Goal: Register for event/course

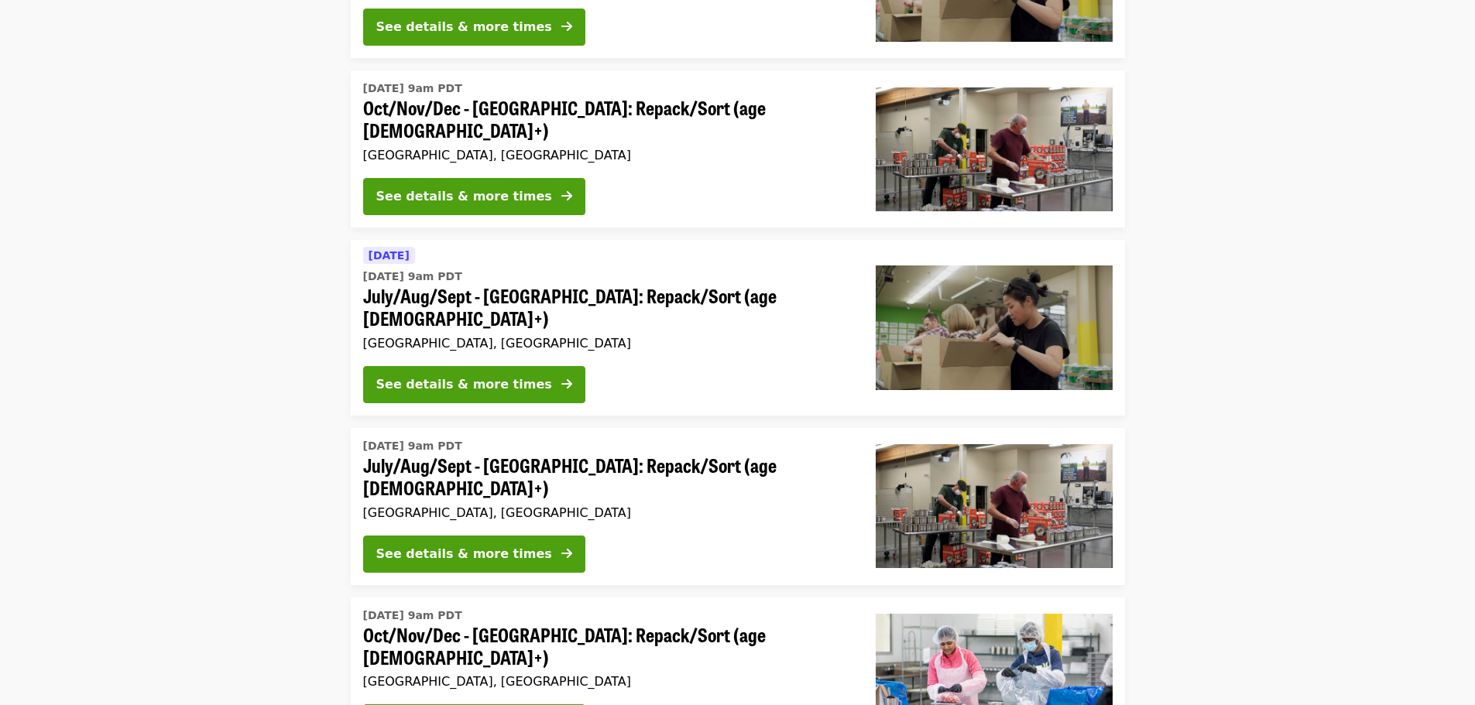
scroll to position [697, 0]
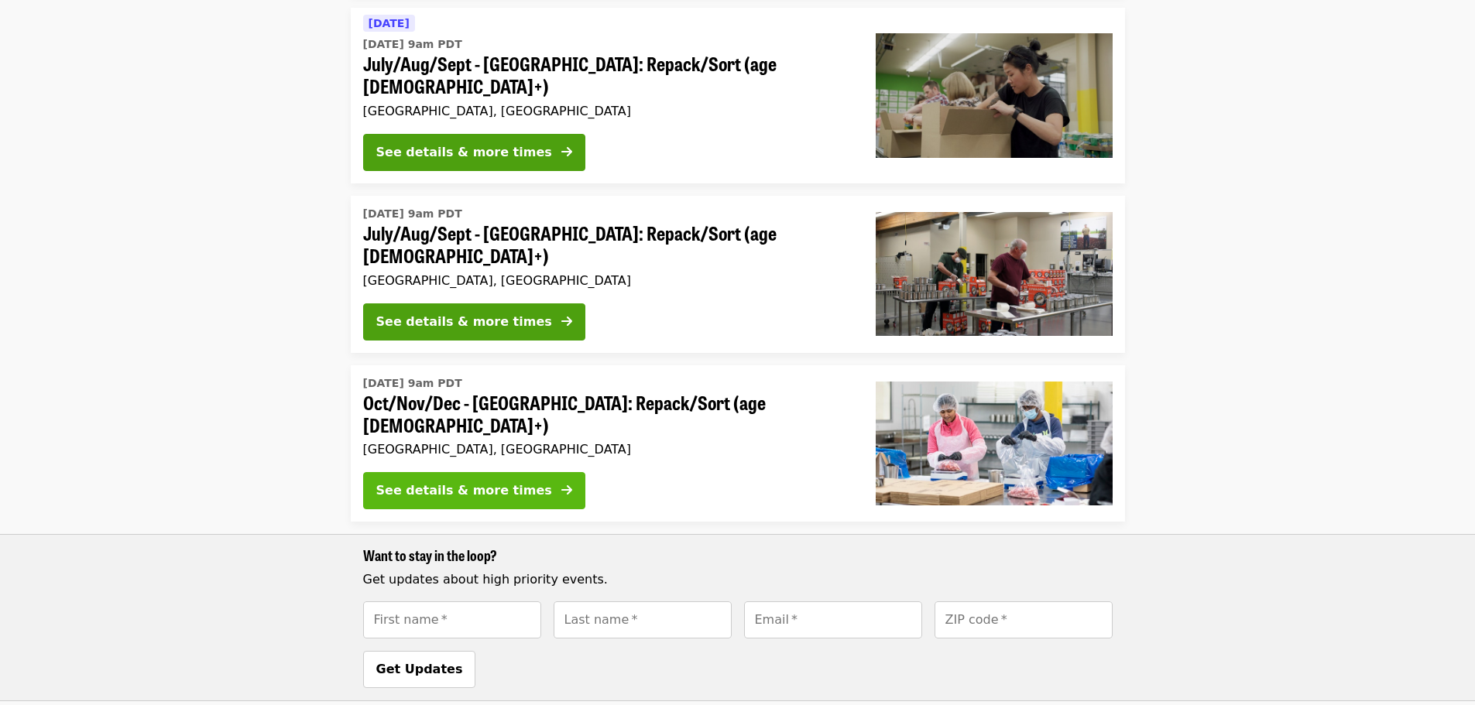
click at [503, 482] on div "See details & more times" at bounding box center [464, 491] width 176 height 19
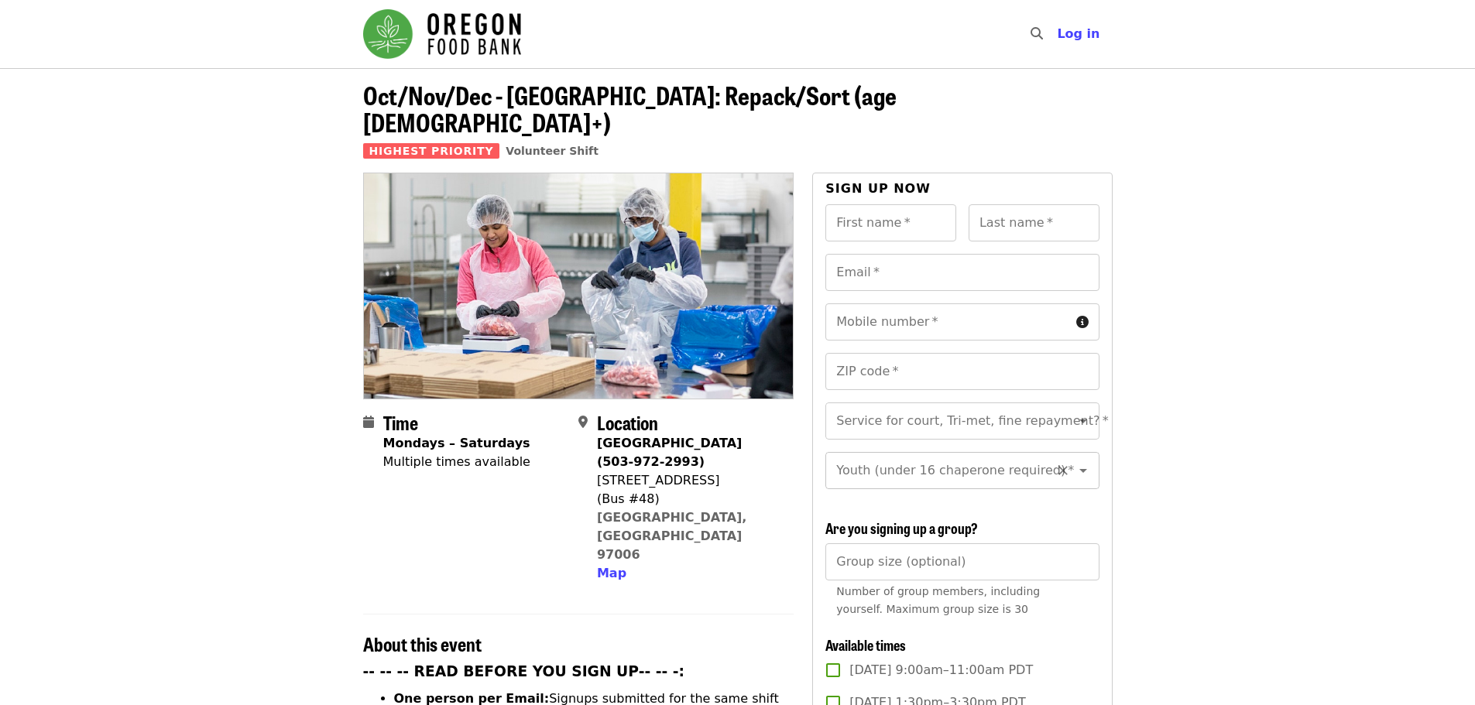
click at [957, 452] on div "Youth (under 16 chaperone required)   * Youth (under 16 chaperone required) *" at bounding box center [961, 470] width 273 height 37
click at [999, 524] on li "Under 16" at bounding box center [956, 525] width 262 height 28
type input "********"
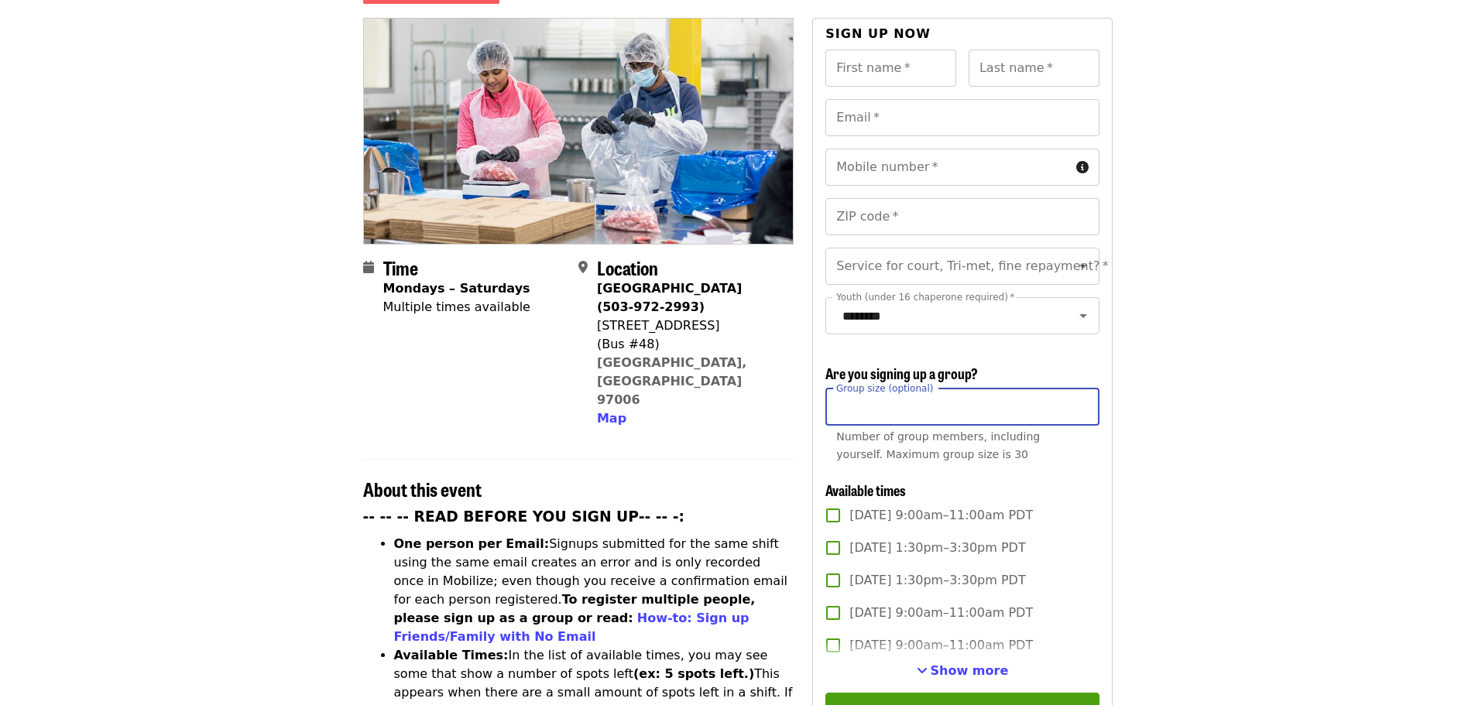
click at [967, 394] on input "Group size (optional)" at bounding box center [961, 407] width 273 height 37
drag, startPoint x: 599, startPoint y: 297, endPoint x: 710, endPoint y: 296, distance: 110.7
click at [710, 317] on div "[STREET_ADDRESS]" at bounding box center [689, 326] width 184 height 19
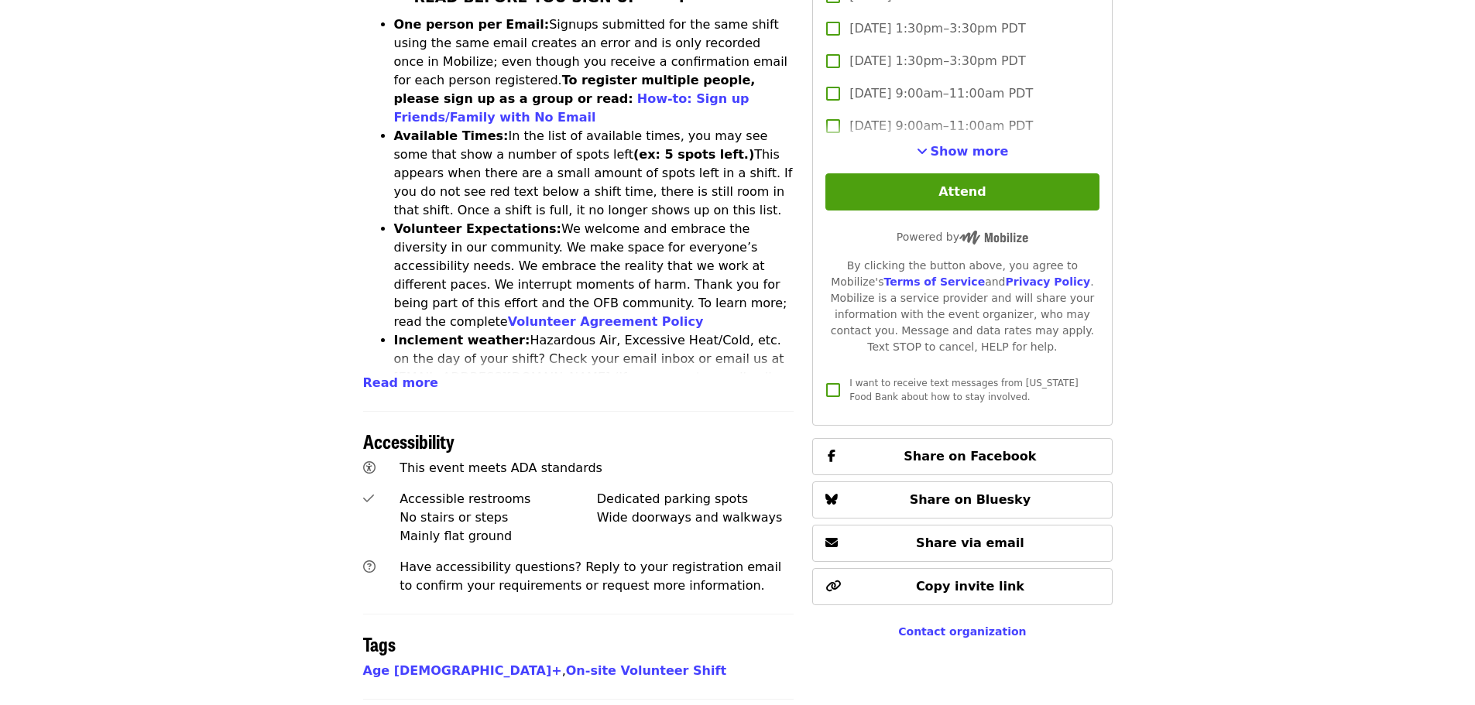
scroll to position [442, 0]
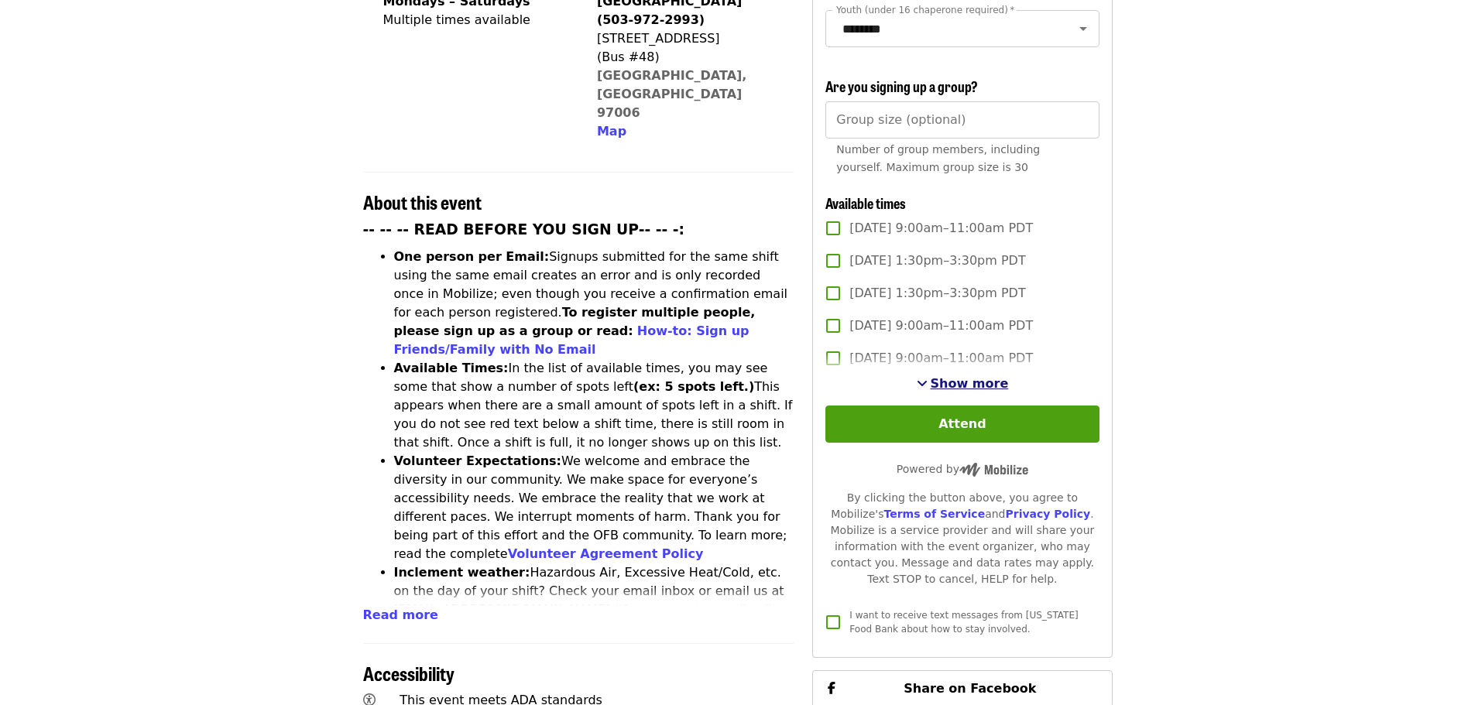
click at [981, 382] on span "Show more" at bounding box center [970, 383] width 78 height 15
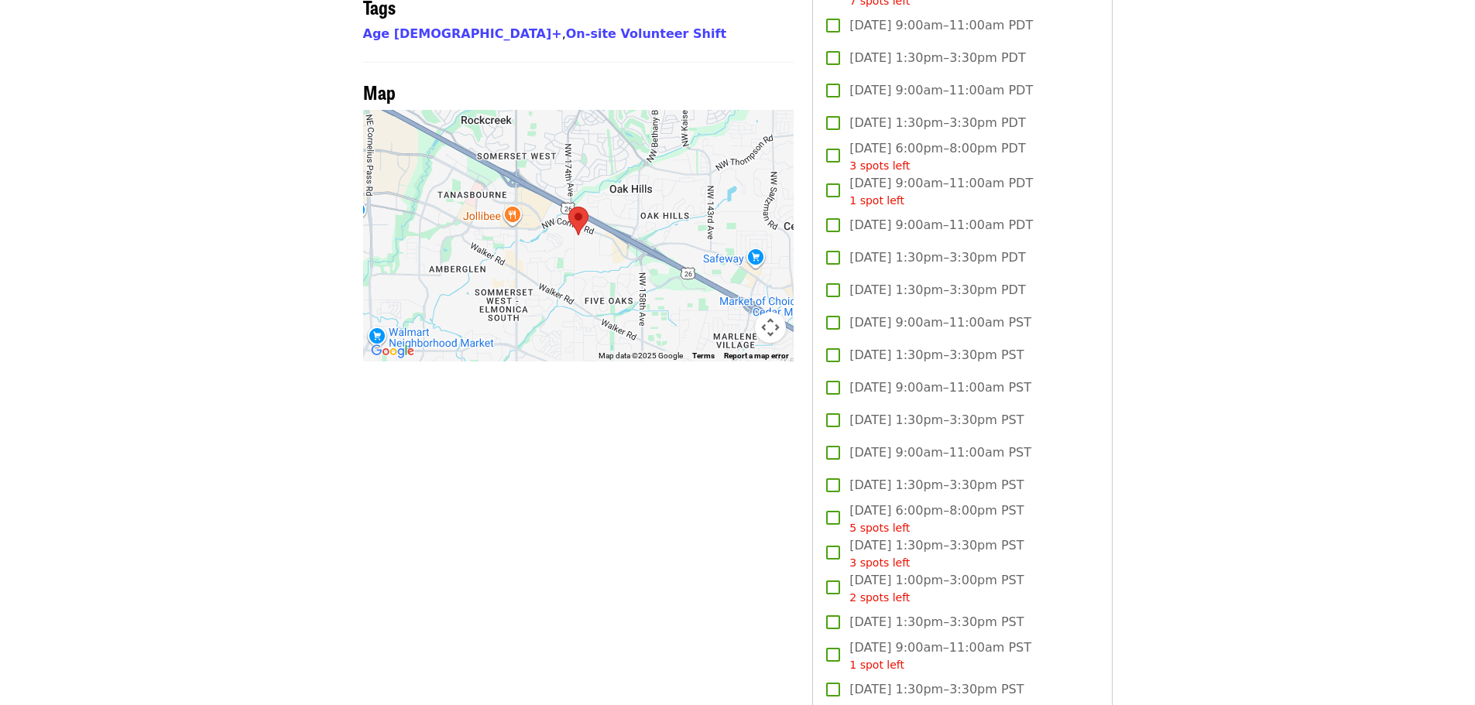
scroll to position [1371, 0]
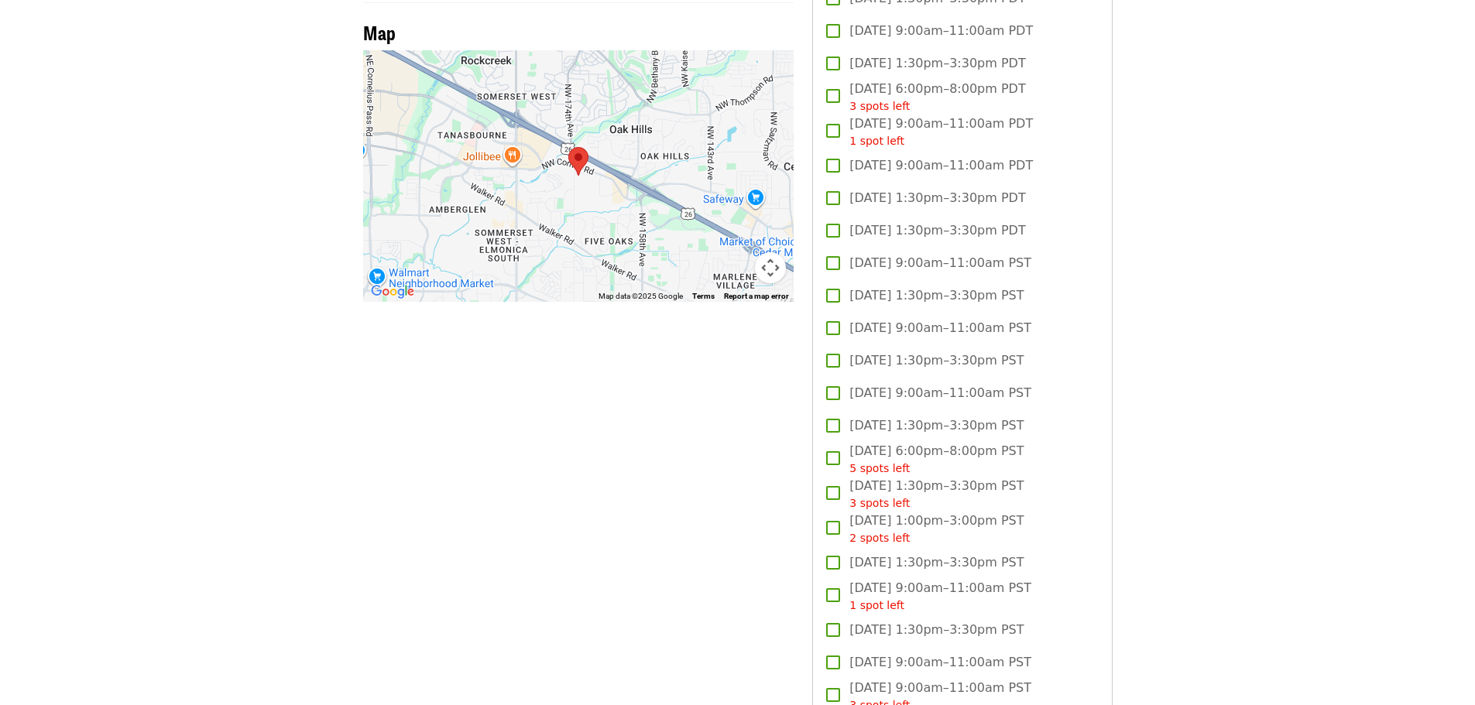
click at [1007, 523] on span "Sat, Nov 8, 1:00pm–3:00pm PST 2 spots left" at bounding box center [936, 529] width 174 height 35
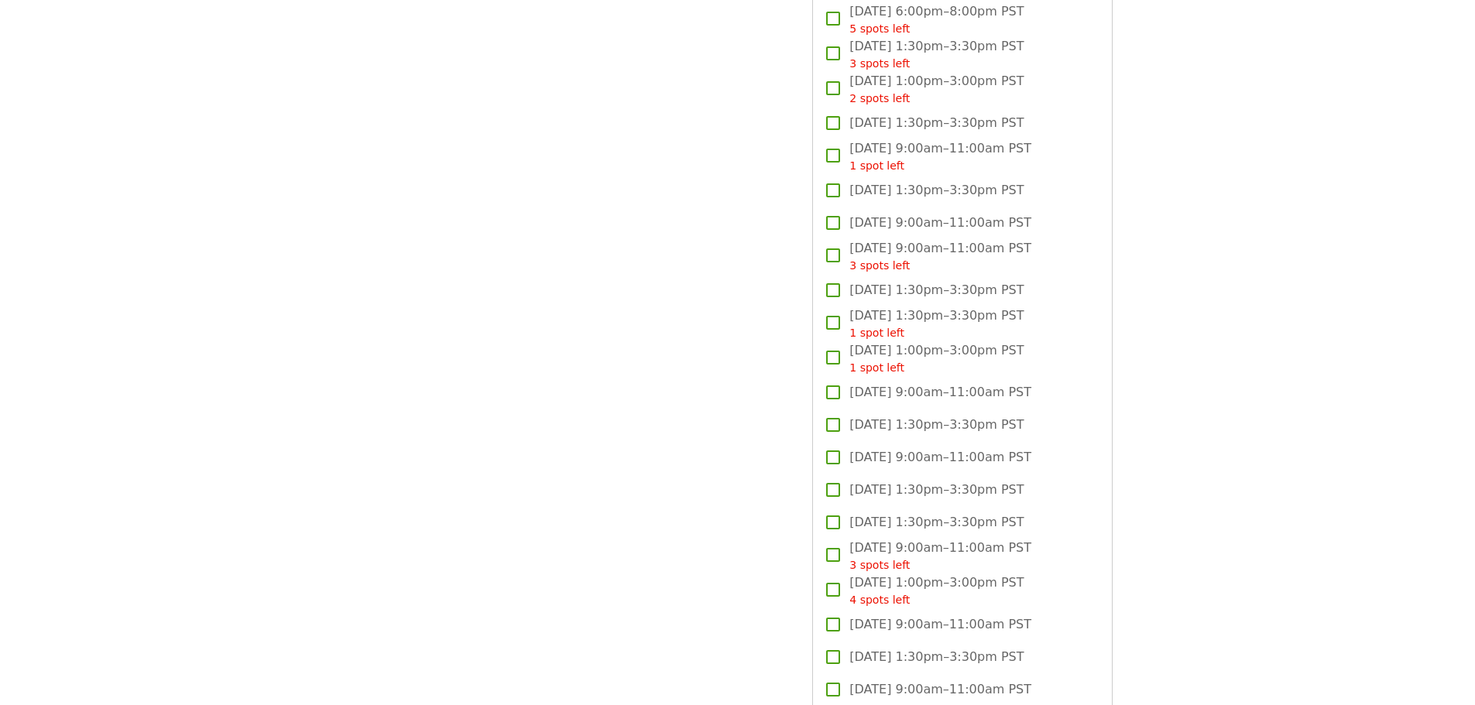
scroll to position [1836, 0]
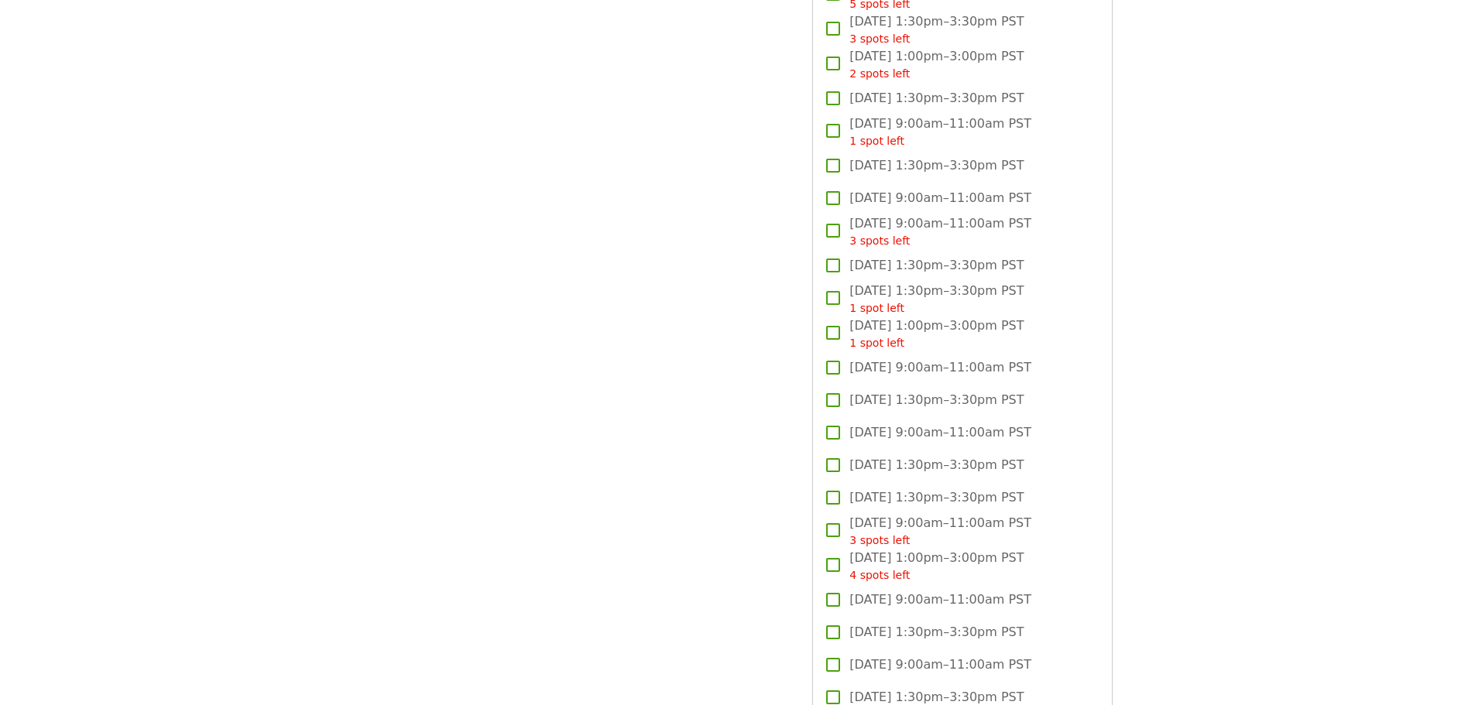
click at [979, 525] on span "Sat, Nov 22, 9:00am–11:00am PST 3 spots left" at bounding box center [940, 531] width 182 height 35
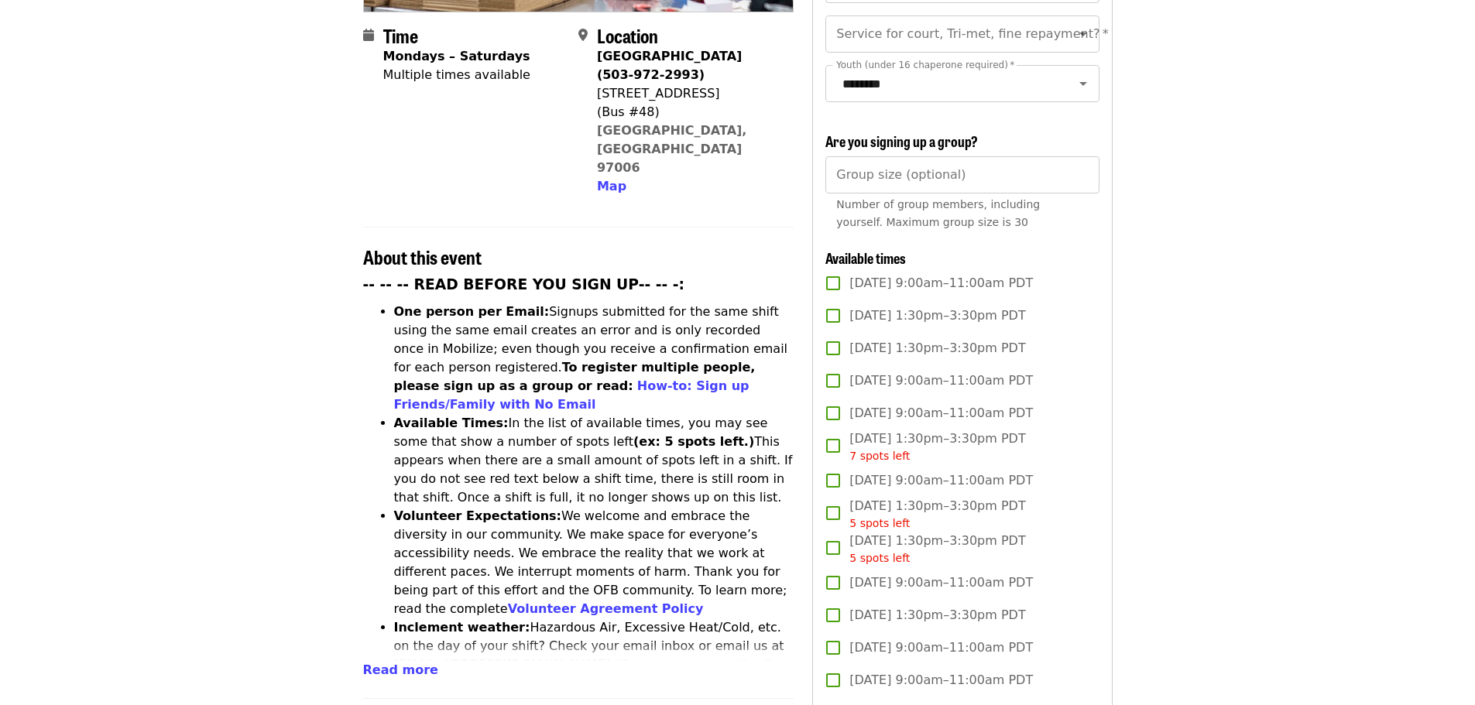
scroll to position [697, 0]
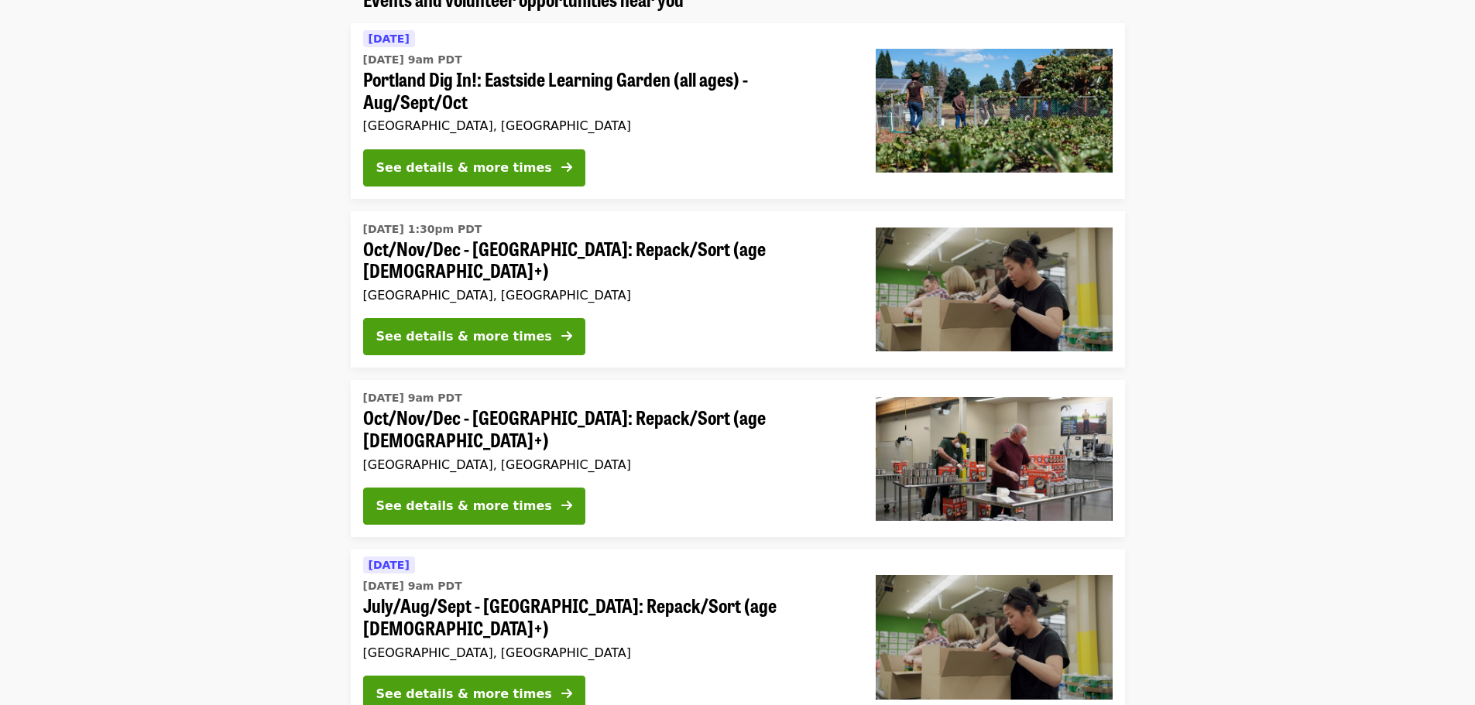
scroll to position [77, 0]
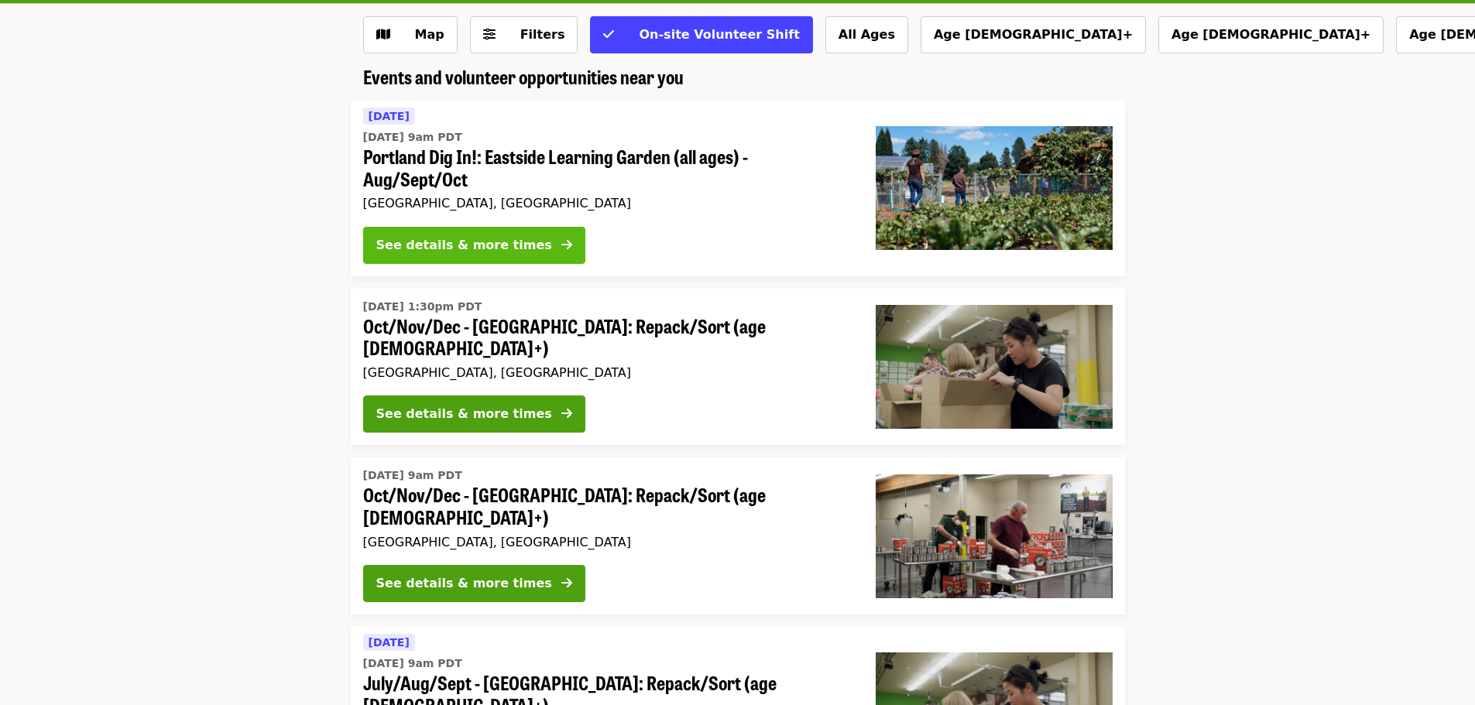
click at [494, 244] on div "See details & more times" at bounding box center [464, 245] width 176 height 19
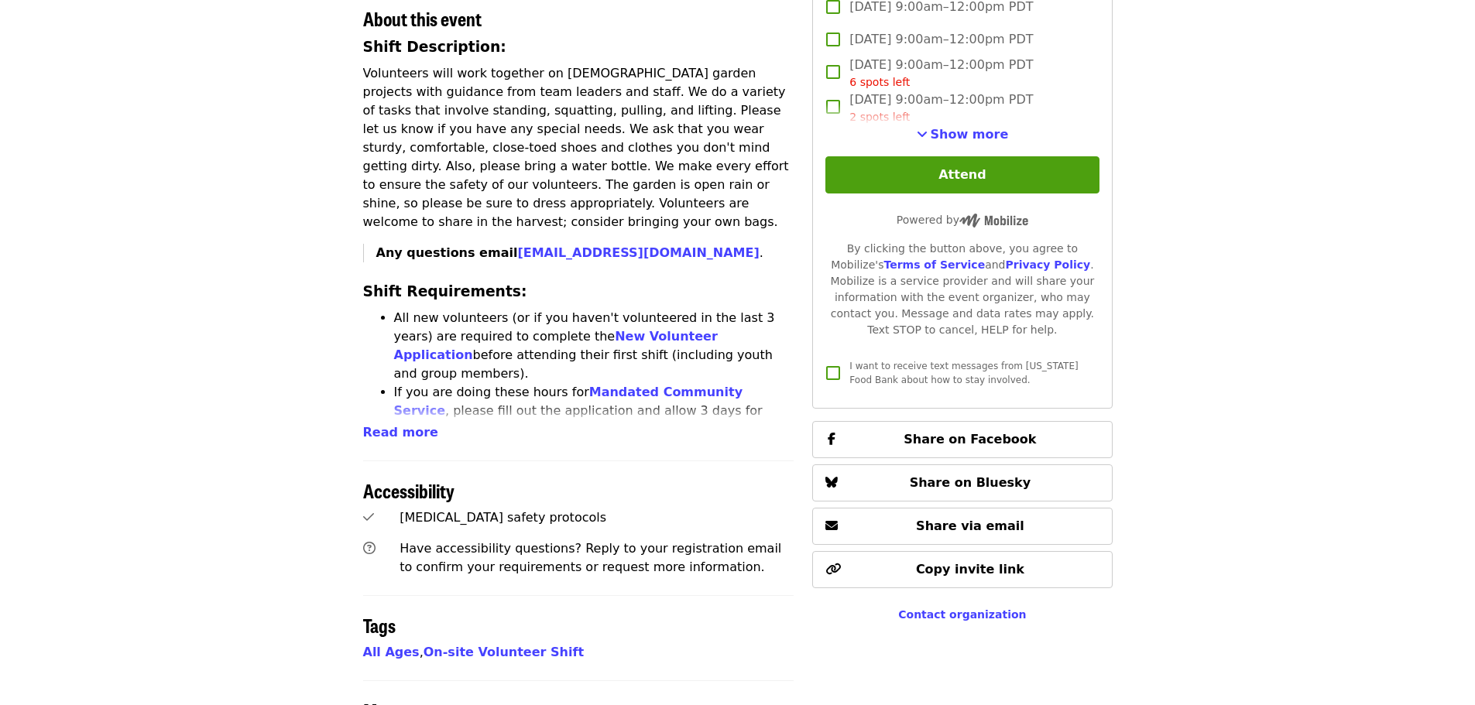
scroll to position [852, 0]
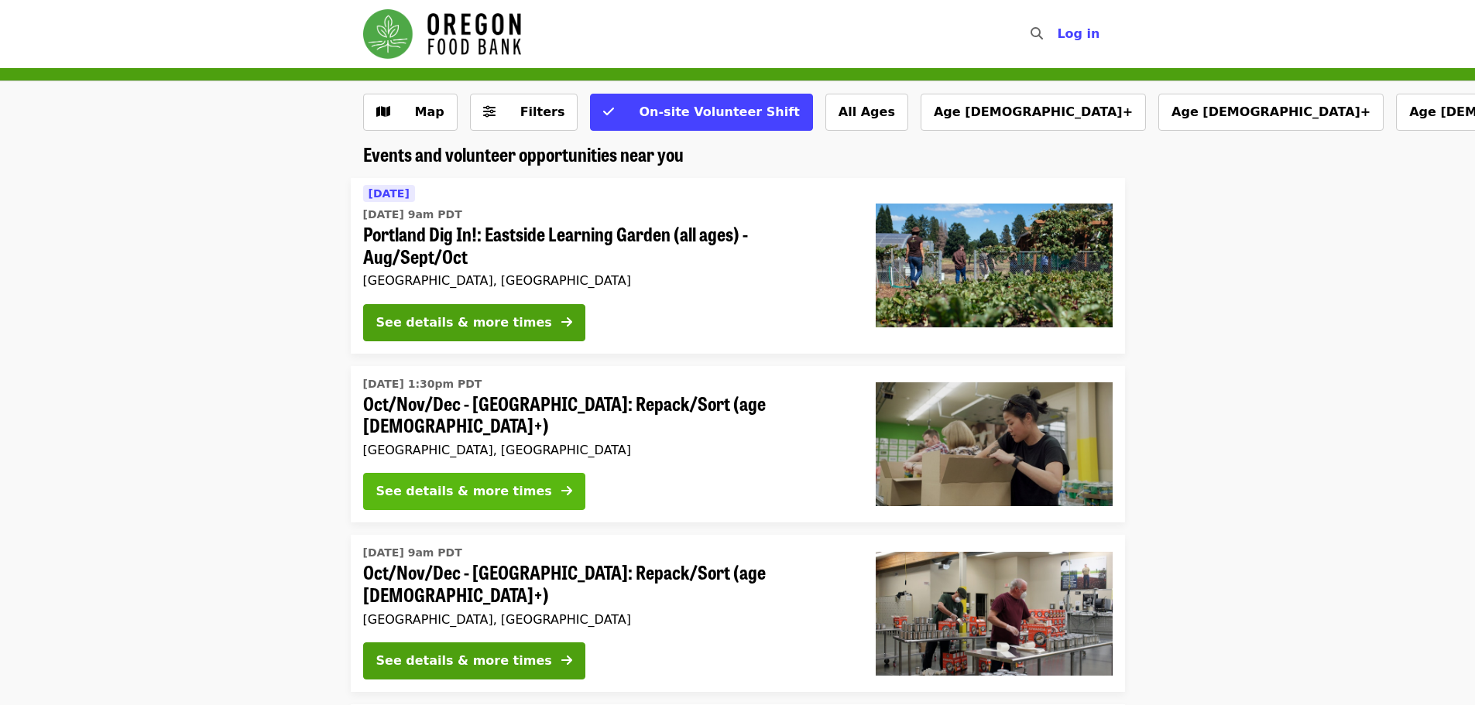
click at [498, 483] on div "See details & more times" at bounding box center [464, 491] width 176 height 19
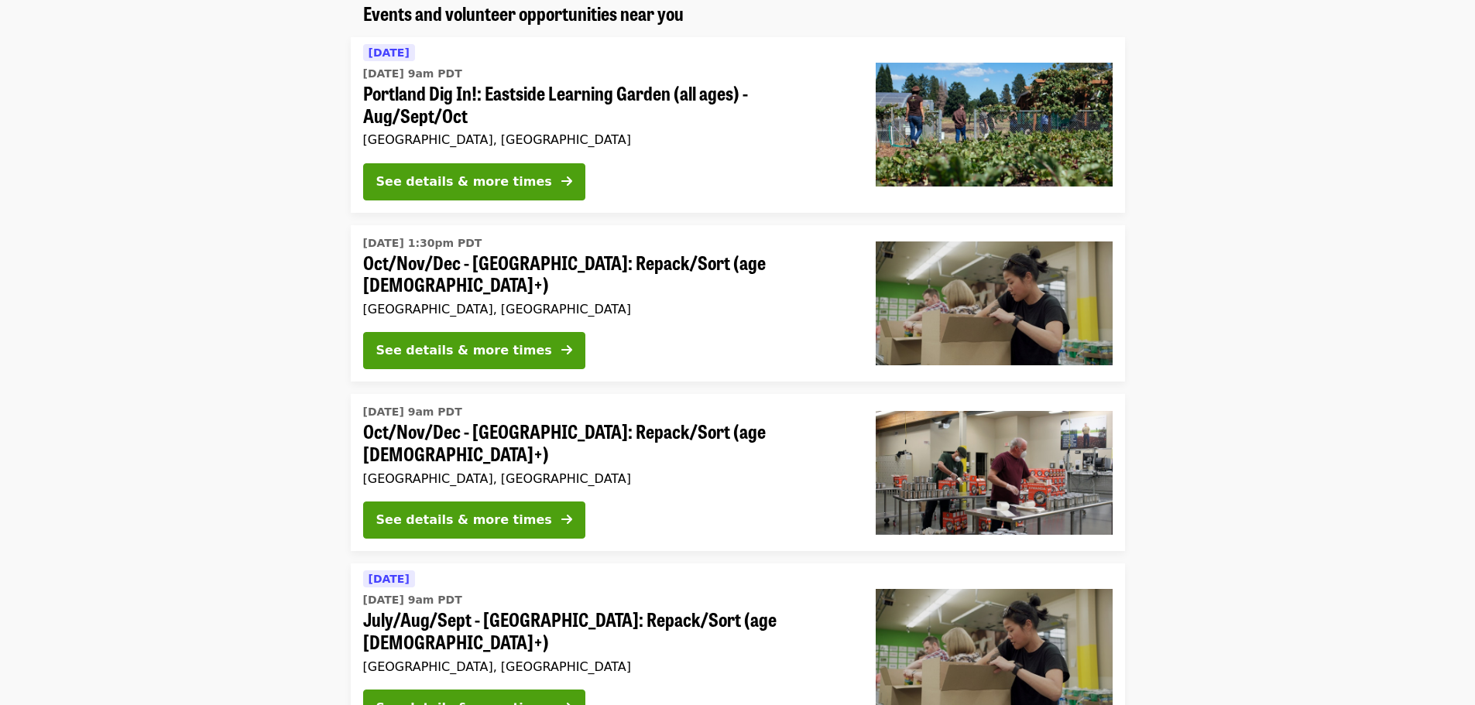
scroll to position [155, 0]
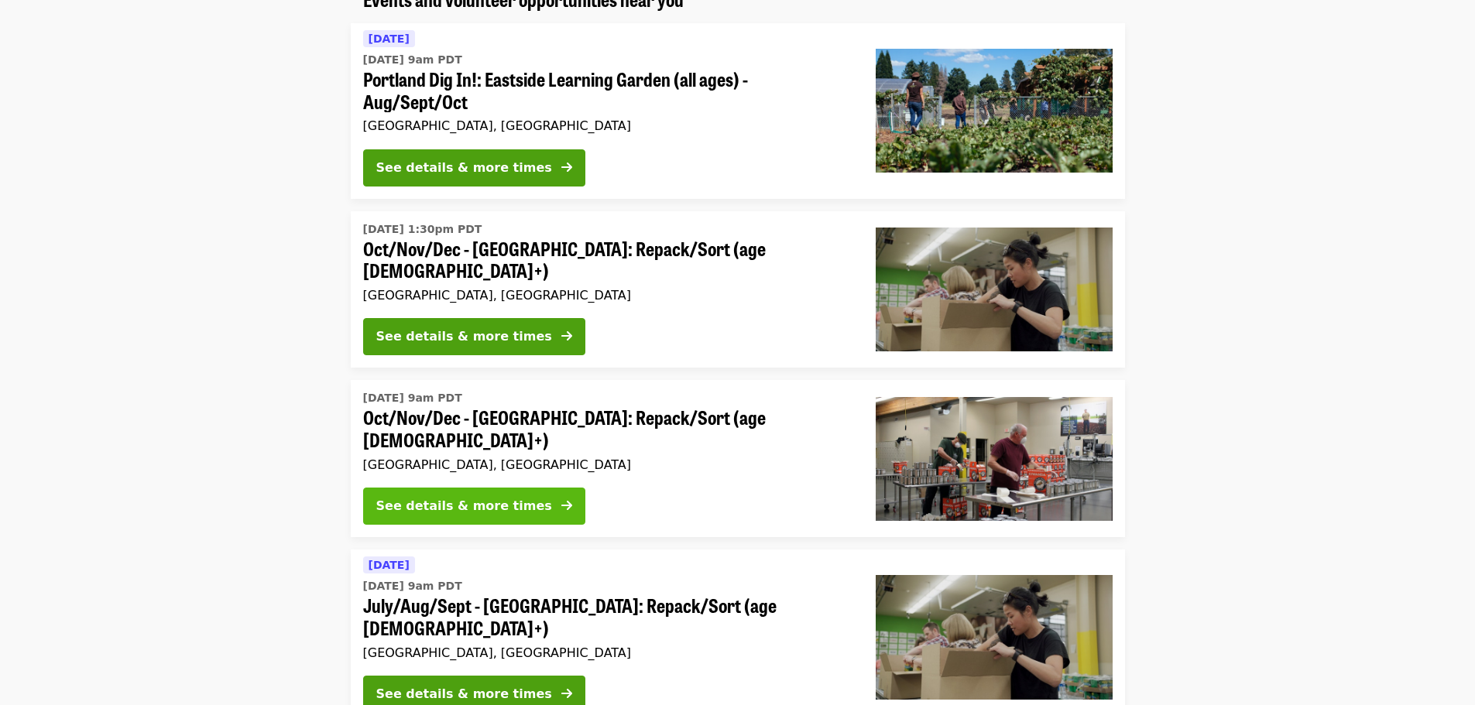
click at [493, 497] on div "See details & more times" at bounding box center [464, 506] width 176 height 19
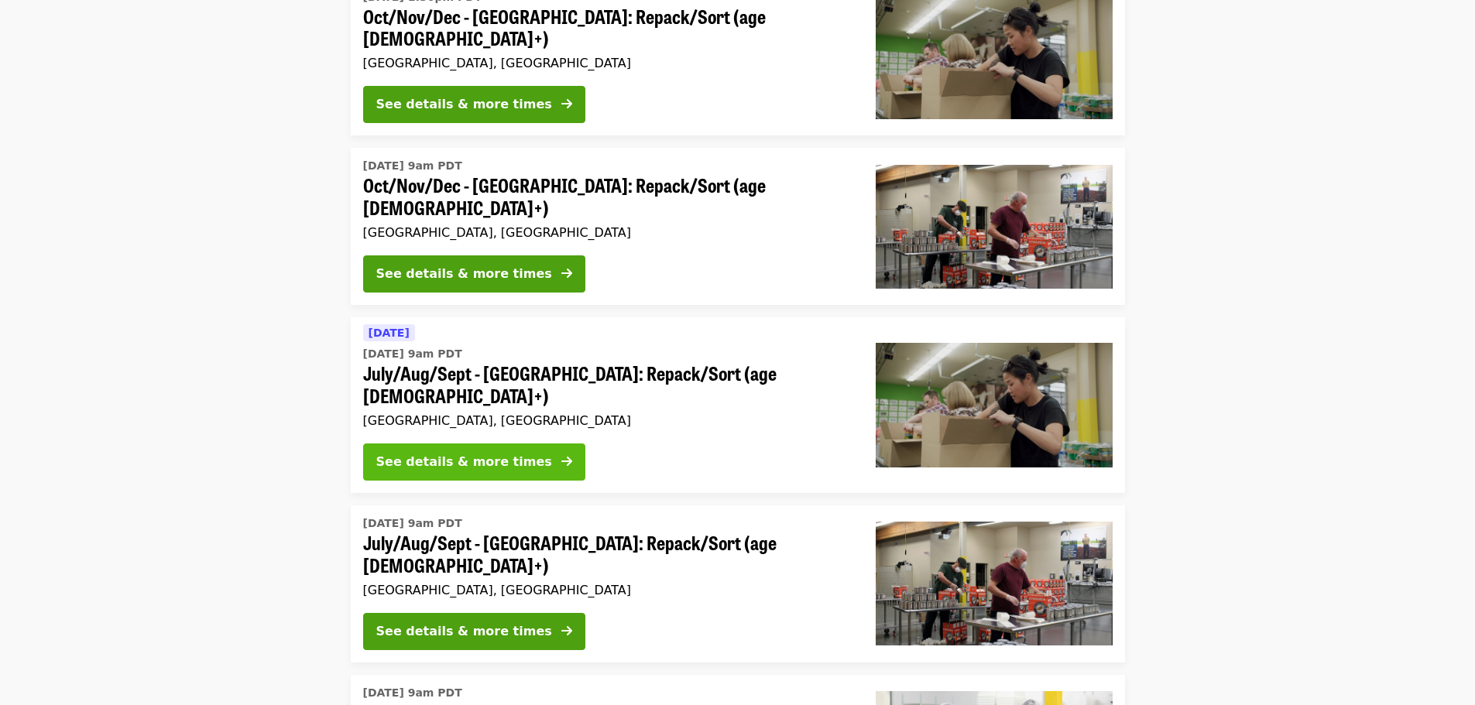
click at [489, 453] on div "See details & more times" at bounding box center [464, 462] width 176 height 19
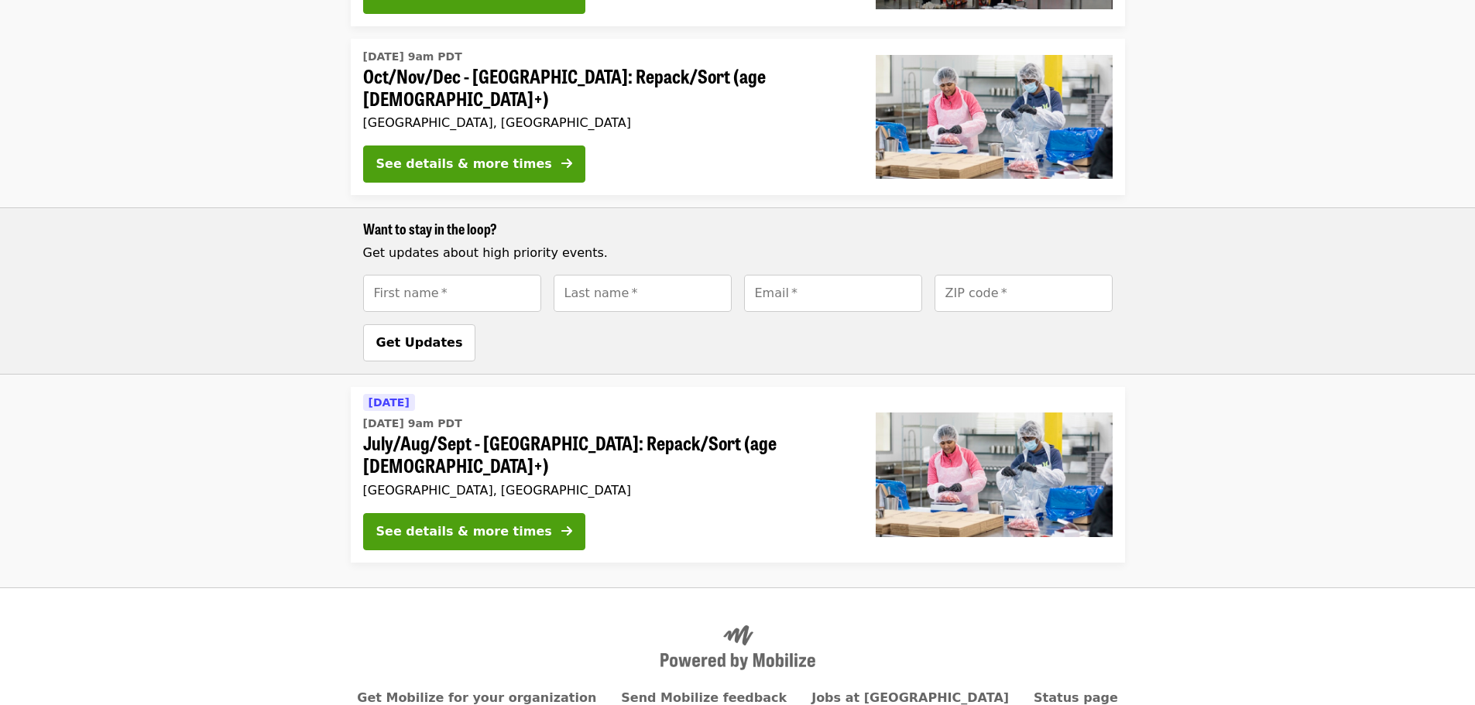
scroll to position [1028, 0]
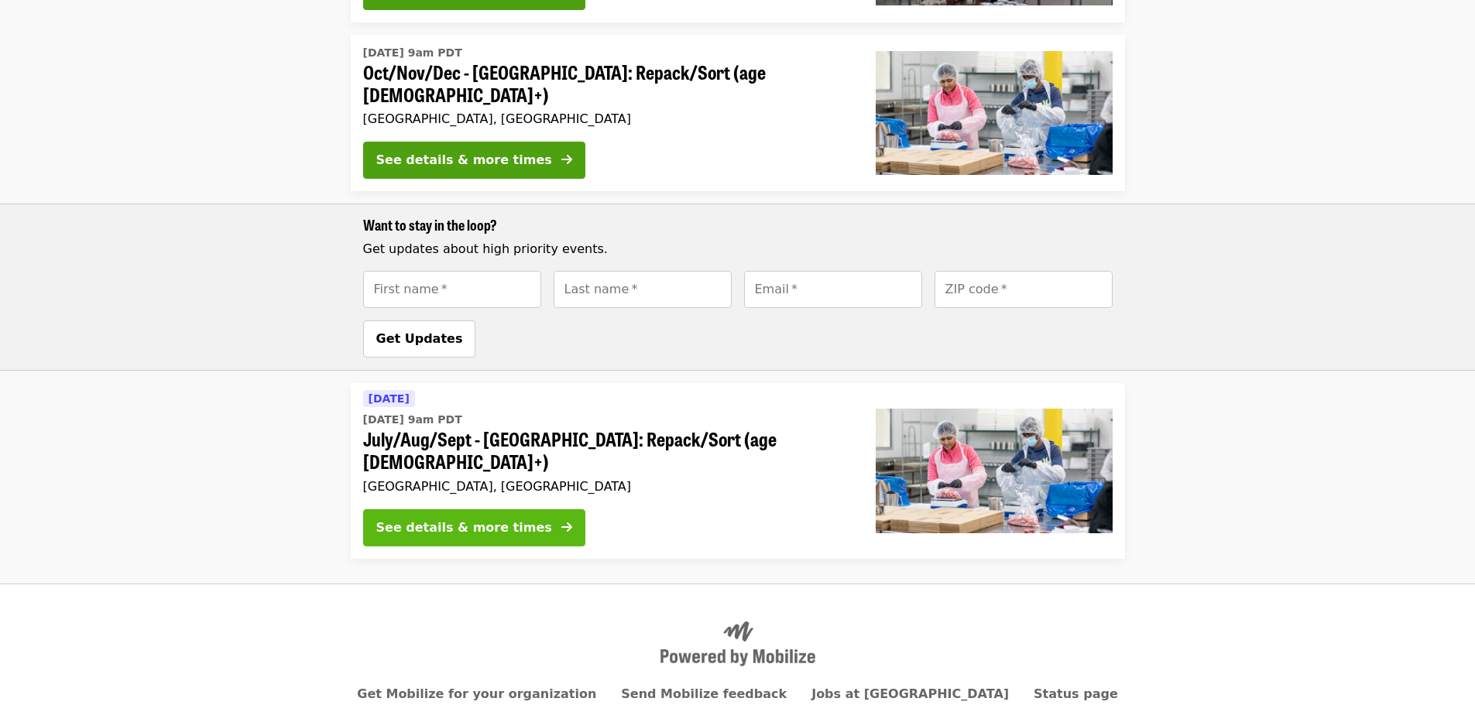
click at [506, 510] on button "See details & more times" at bounding box center [474, 528] width 222 height 37
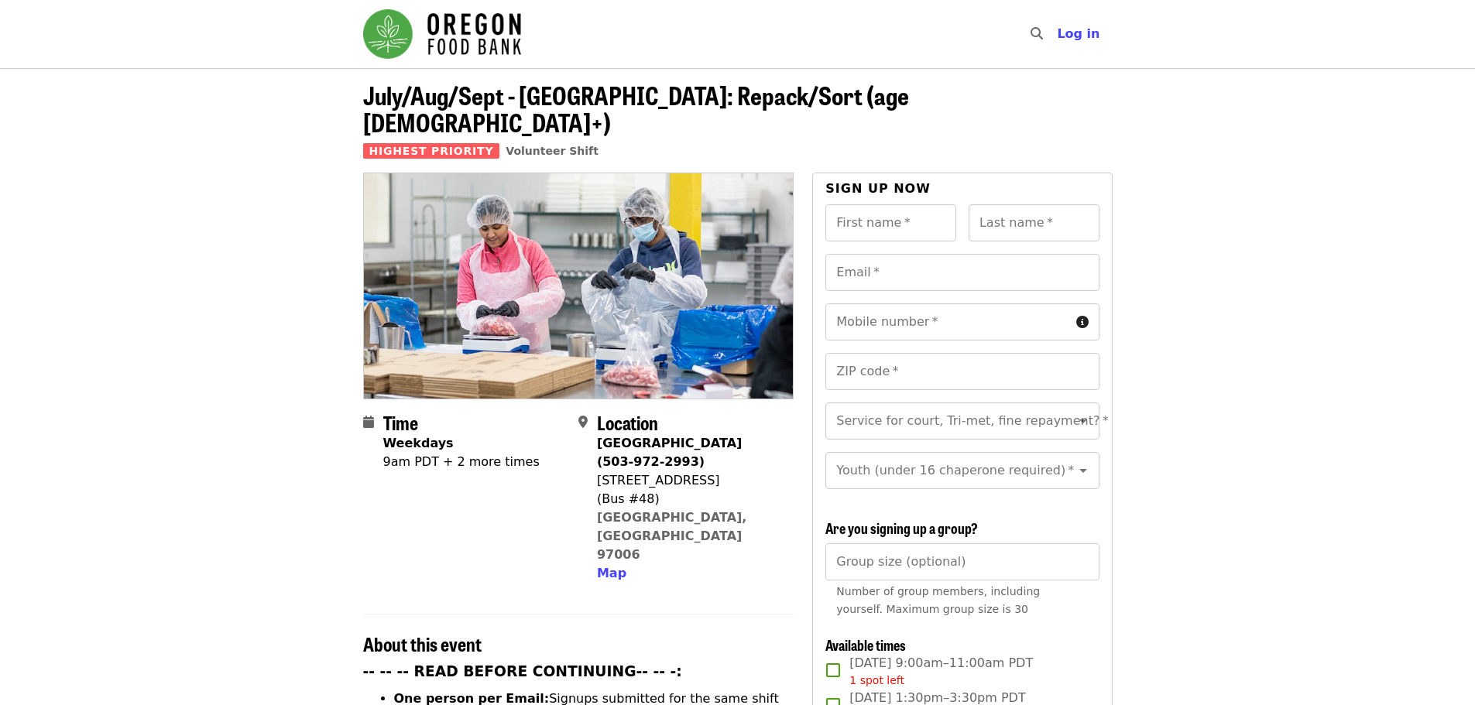
drag, startPoint x: 600, startPoint y: 447, endPoint x: 713, endPoint y: 458, distance: 113.7
click at [713, 472] on div "[STREET_ADDRESS]" at bounding box center [689, 481] width 184 height 19
click at [605, 566] on span "Map" at bounding box center [611, 573] width 29 height 15
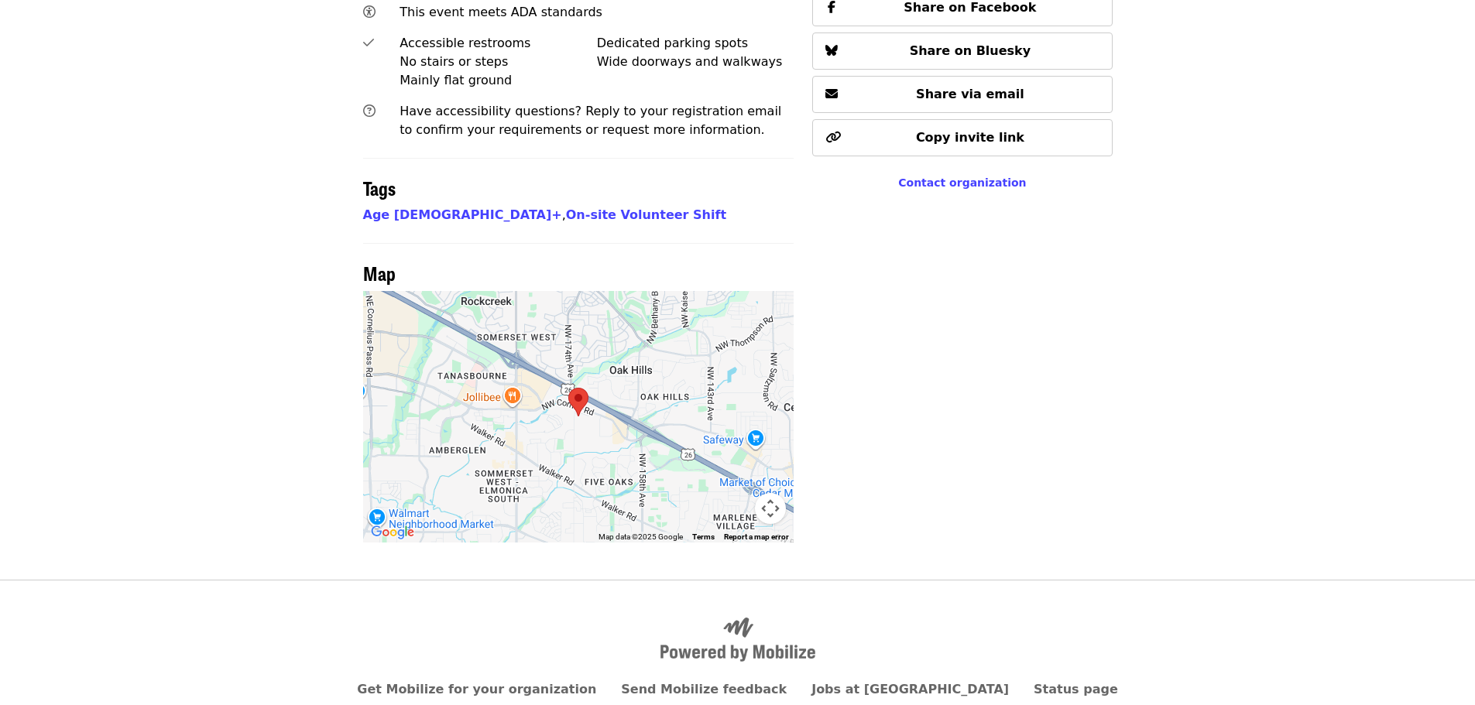
scroll to position [1139, 0]
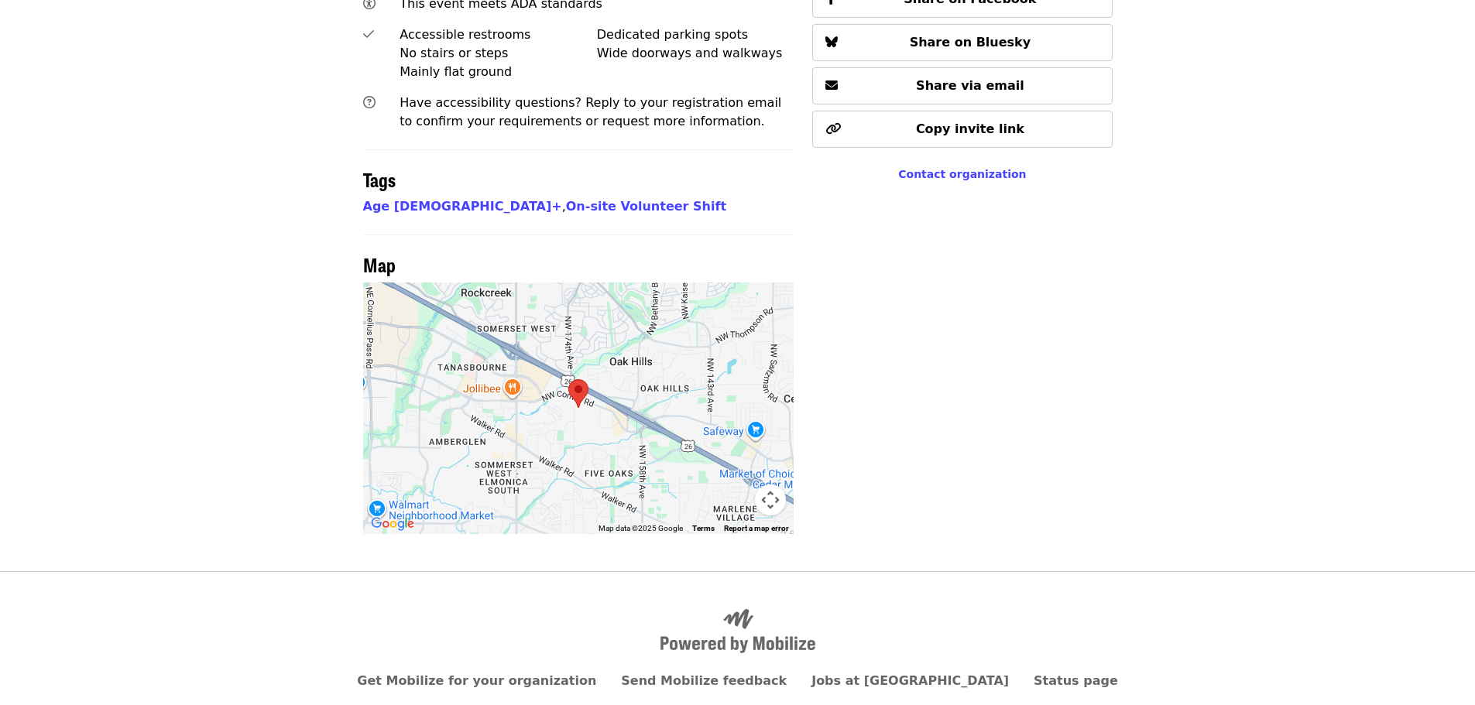
click at [568, 379] on area at bounding box center [568, 379] width 0 height 0
click at [567, 401] on div at bounding box center [578, 409] width 431 height 252
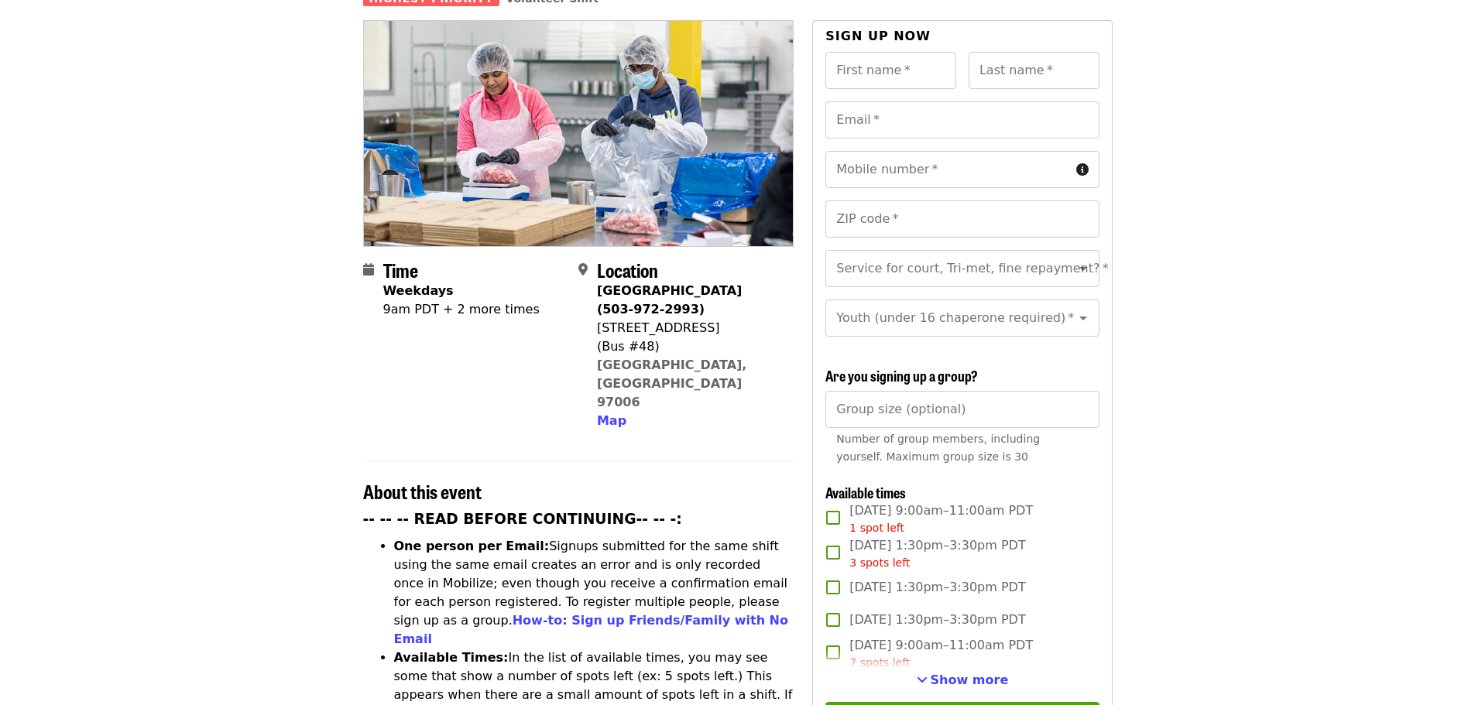
scroll to position [55, 0]
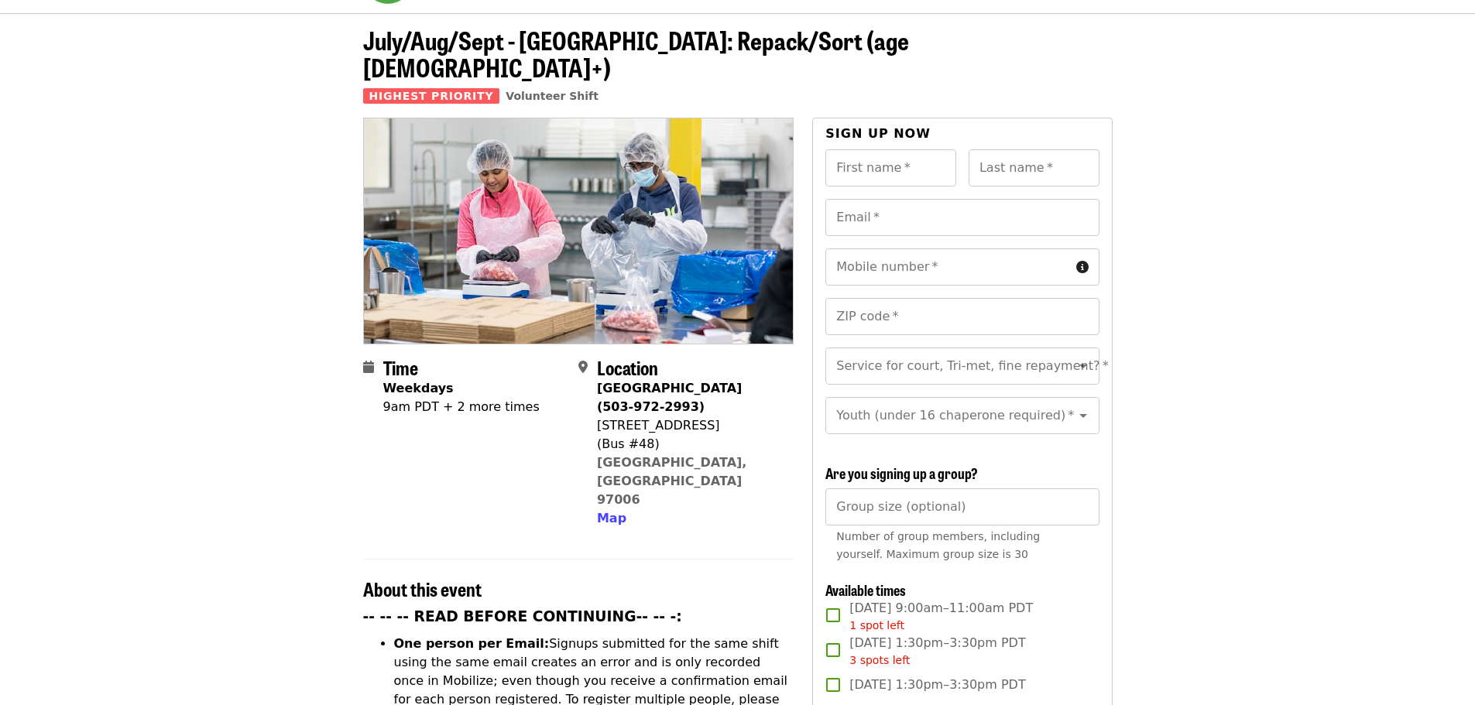
click at [598, 388] on div "[GEOGRAPHIC_DATA] (503-972-2993)" at bounding box center [689, 397] width 184 height 37
drag, startPoint x: 600, startPoint y: 398, endPoint x: 720, endPoint y: 400, distance: 120.0
click at [720, 417] on div "[STREET_ADDRESS]" at bounding box center [689, 426] width 184 height 19
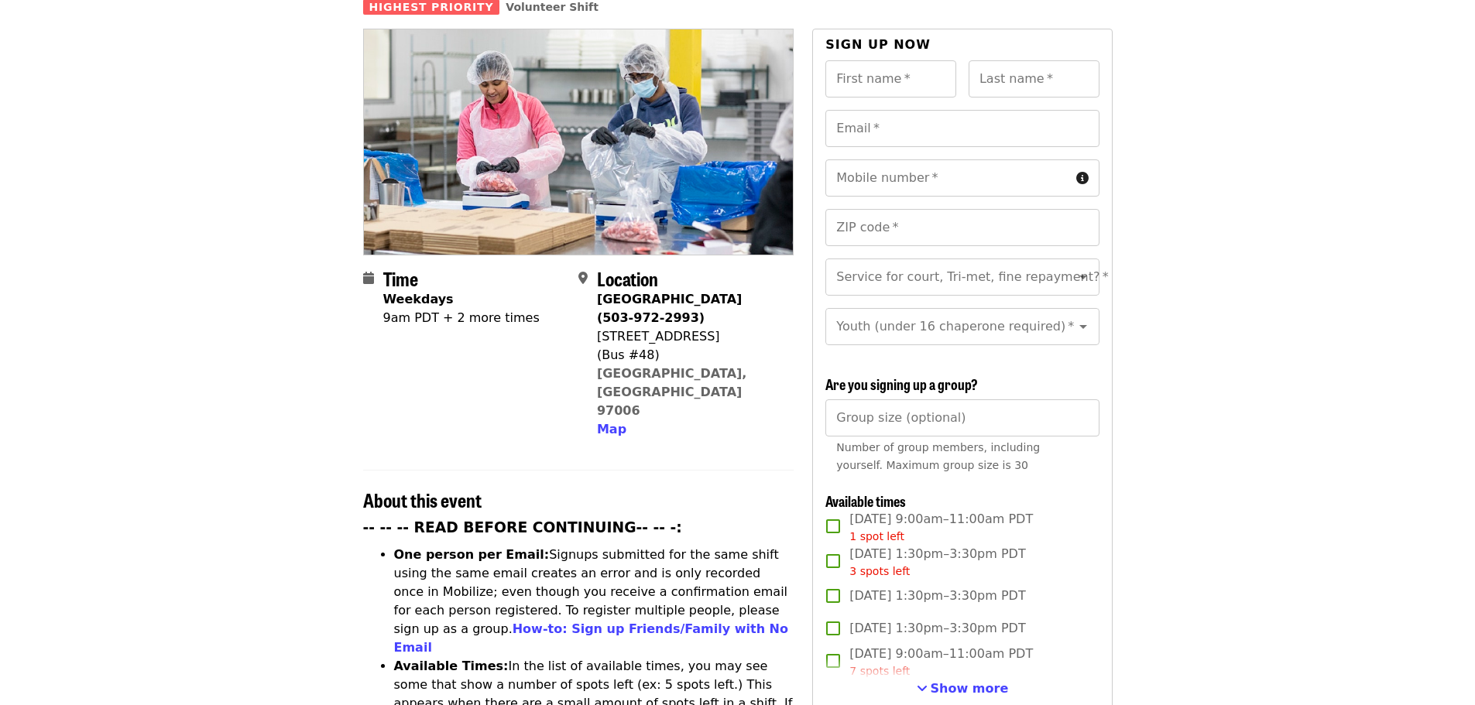
scroll to position [287, 0]
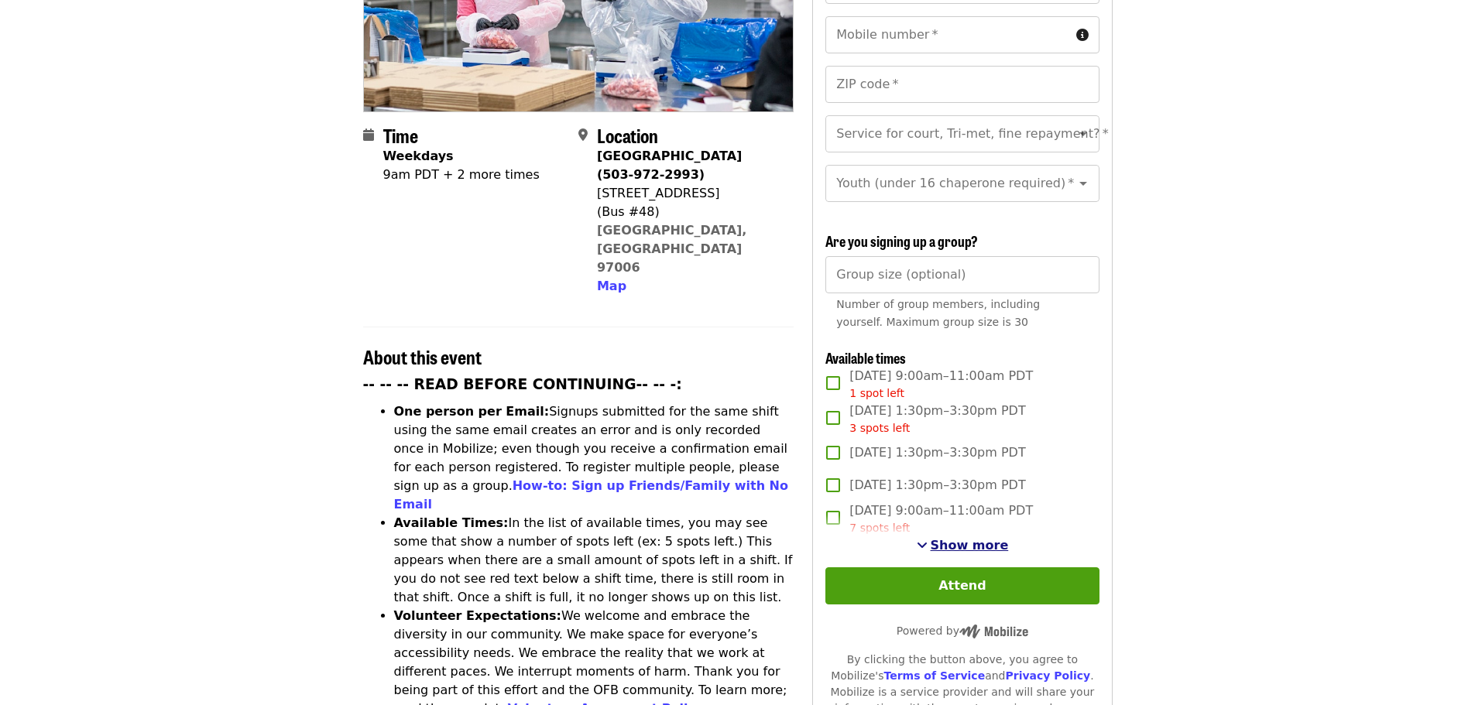
drag, startPoint x: 980, startPoint y: 577, endPoint x: 991, endPoint y: 543, distance: 35.8
click at [991, 543] on div "First name   * First name * Last name   * Last name * Email   * Email * Mobile …" at bounding box center [961, 359] width 273 height 884
click at [988, 540] on span "Show more" at bounding box center [970, 545] width 78 height 15
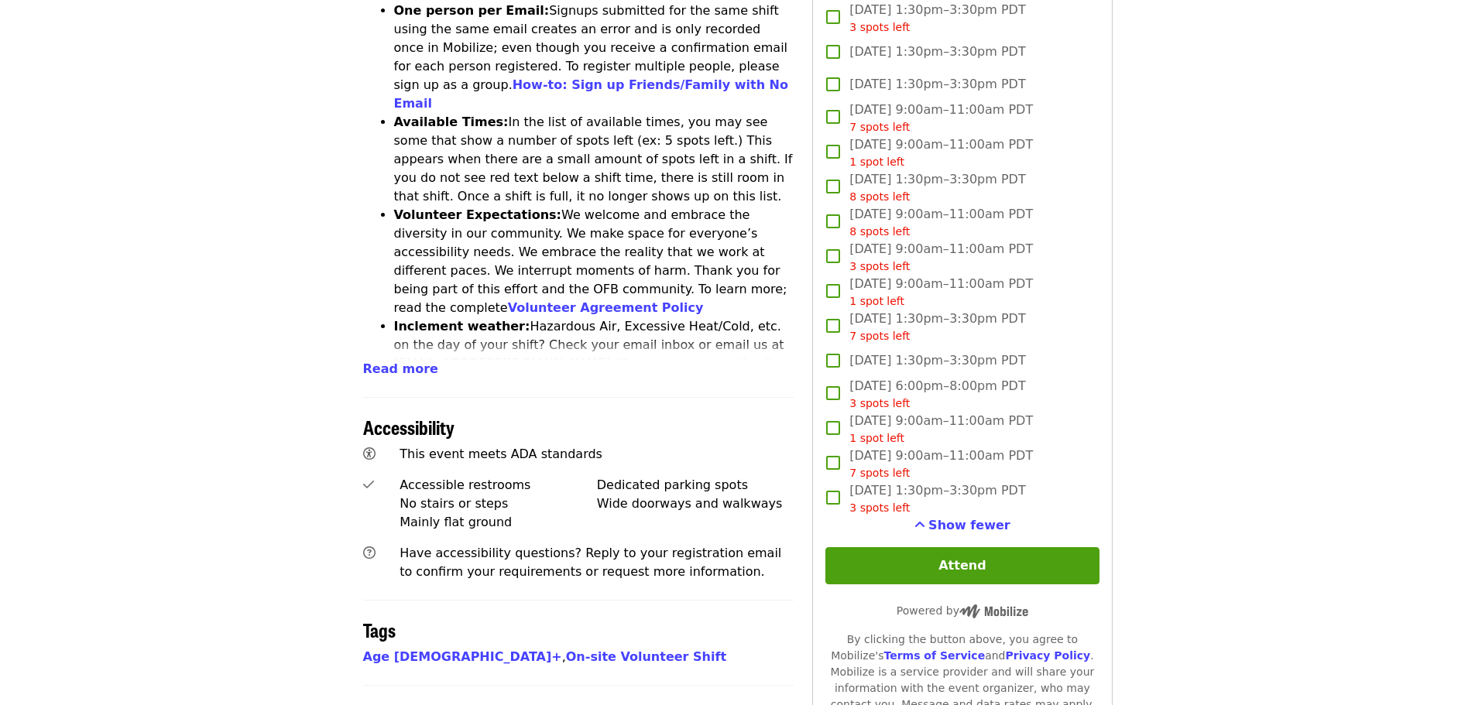
scroll to position [606, 0]
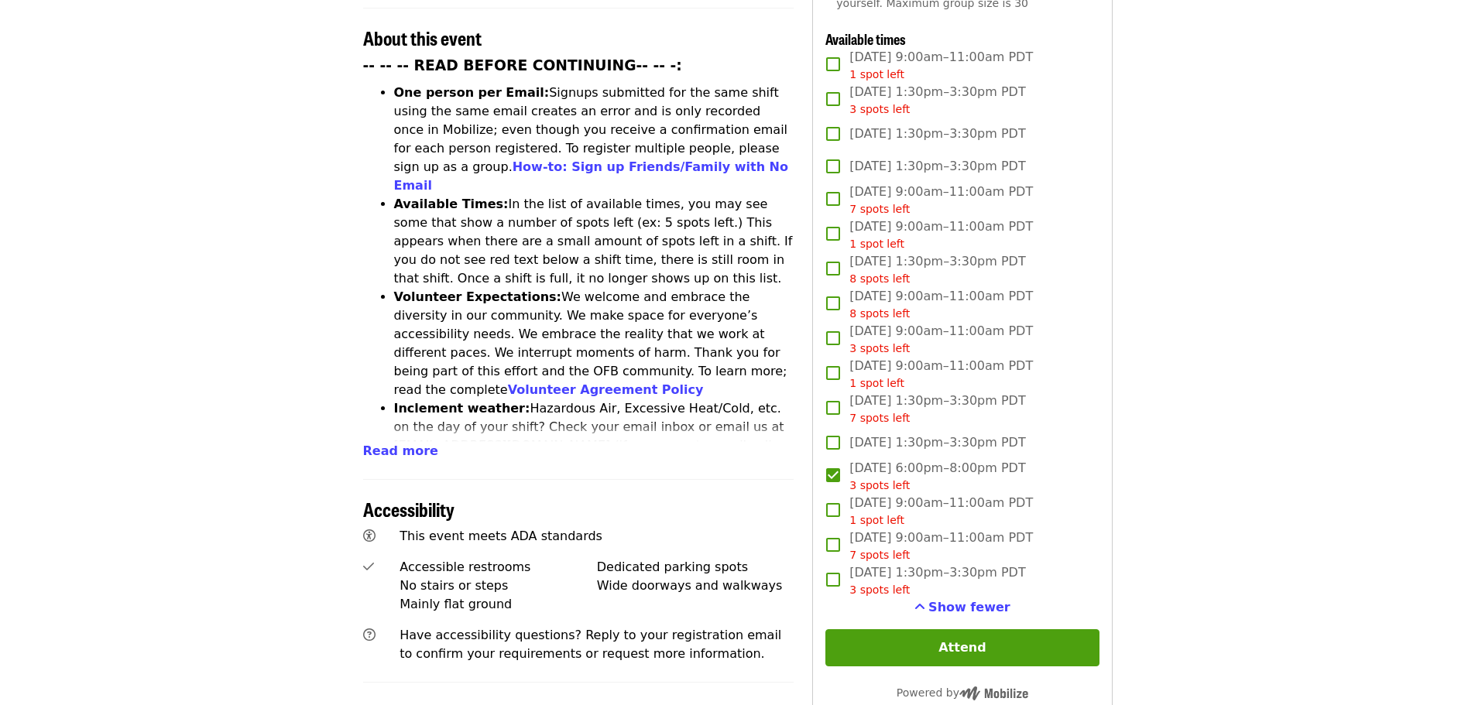
click at [891, 482] on span "3 spots left" at bounding box center [879, 485] width 60 height 12
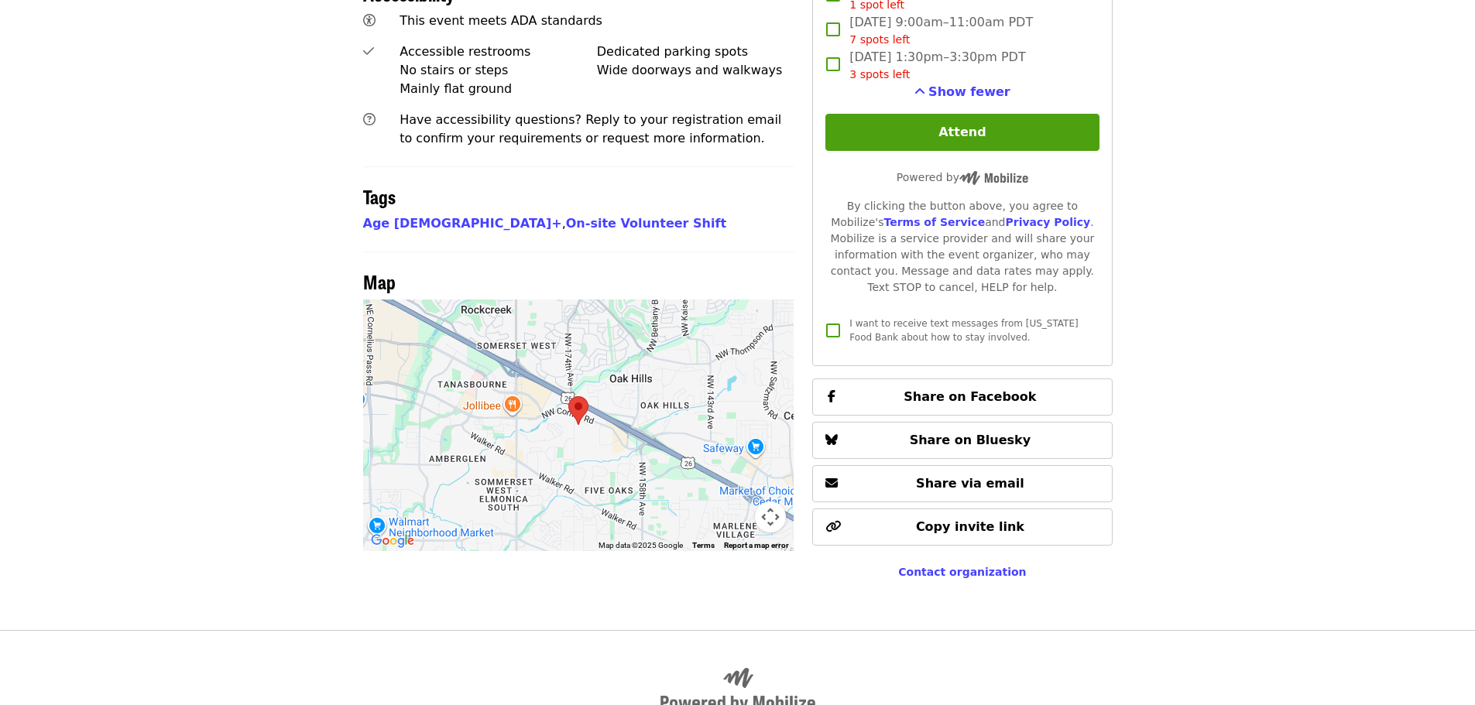
scroll to position [1148, 0]
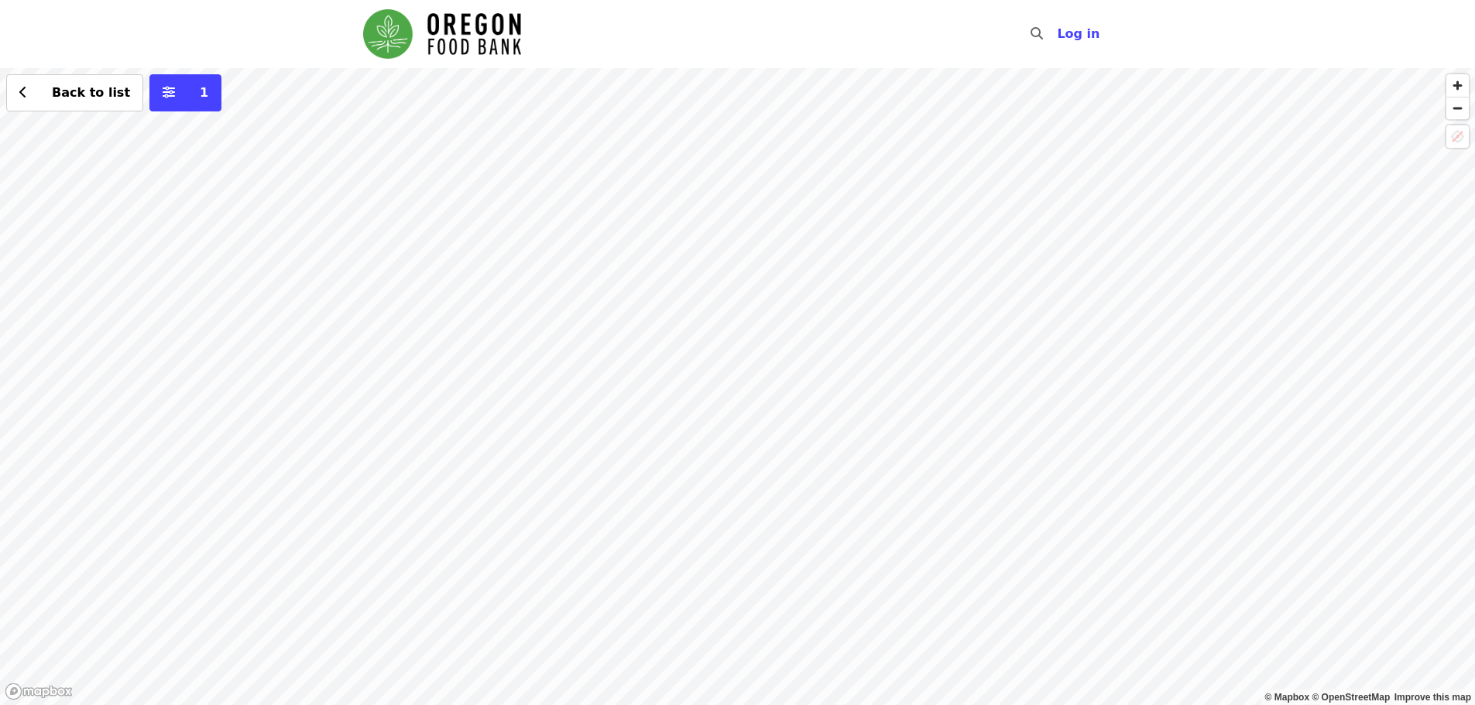
drag, startPoint x: 558, startPoint y: 224, endPoint x: 777, endPoint y: 355, distance: 255.0
click at [777, 355] on div "Back to list 1" at bounding box center [737, 386] width 1475 height 637
drag, startPoint x: 769, startPoint y: 434, endPoint x: 663, endPoint y: 533, distance: 145.2
click at [663, 533] on div "Back to list 1" at bounding box center [737, 386] width 1475 height 637
click at [785, 547] on div "Back to list 1" at bounding box center [737, 386] width 1475 height 637
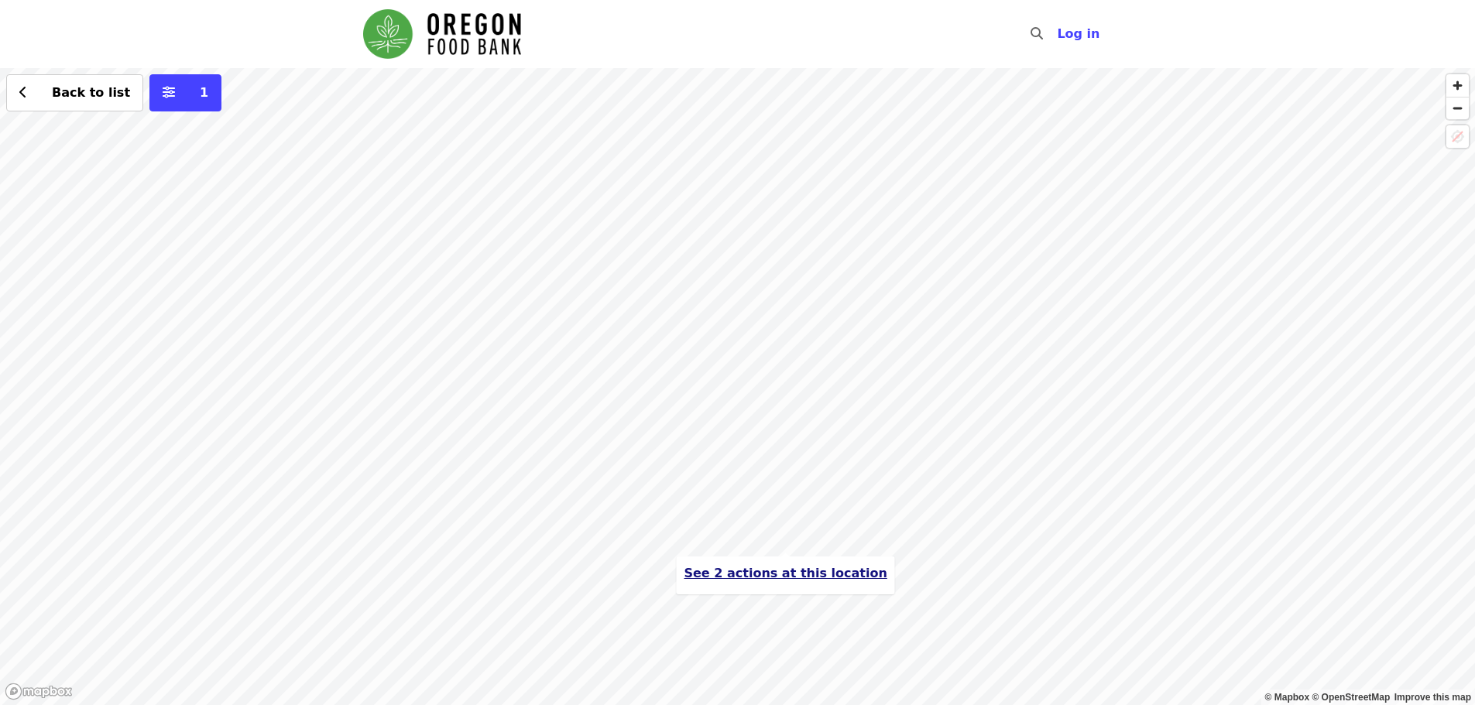
click at [774, 577] on span "See 2 actions at this location" at bounding box center [785, 573] width 203 height 15
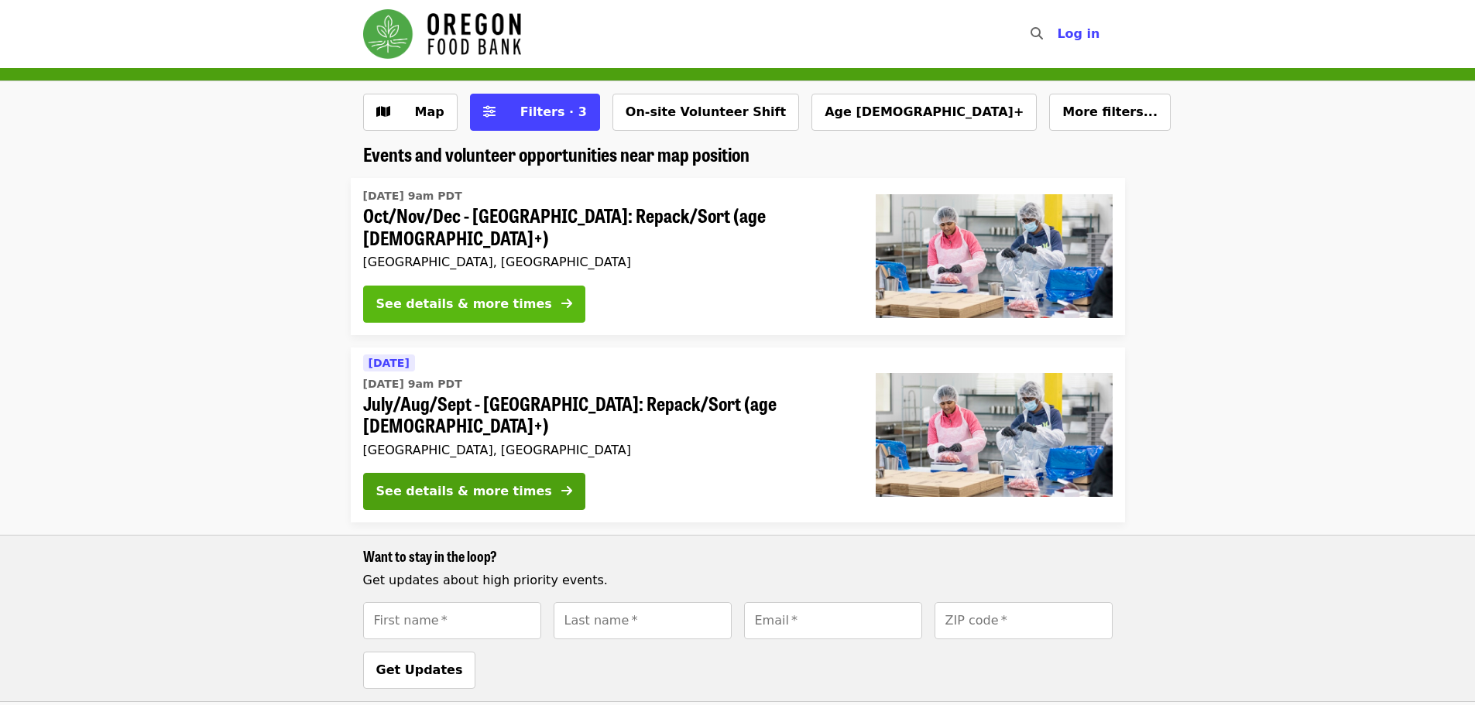
click at [561, 300] on icon "arrow-right icon" at bounding box center [566, 304] width 11 height 15
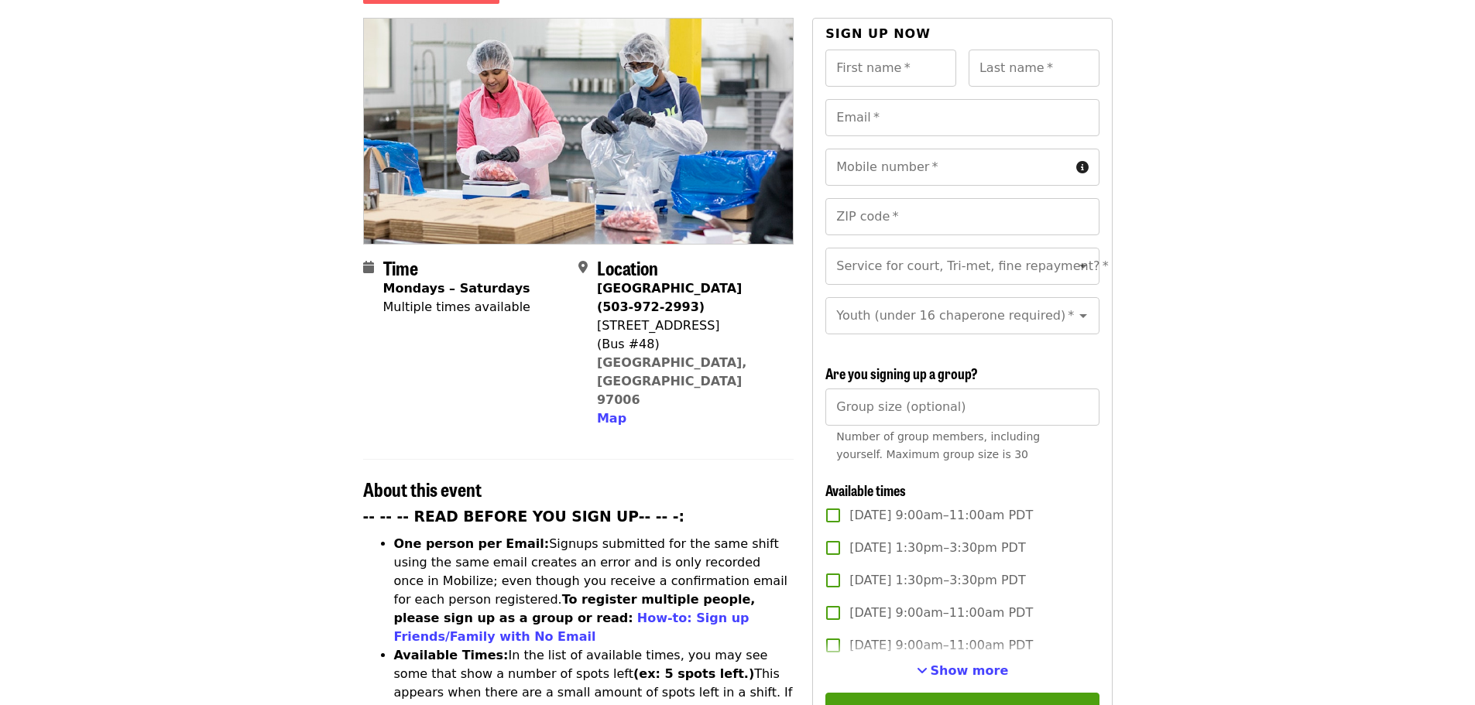
scroll to position [232, 0]
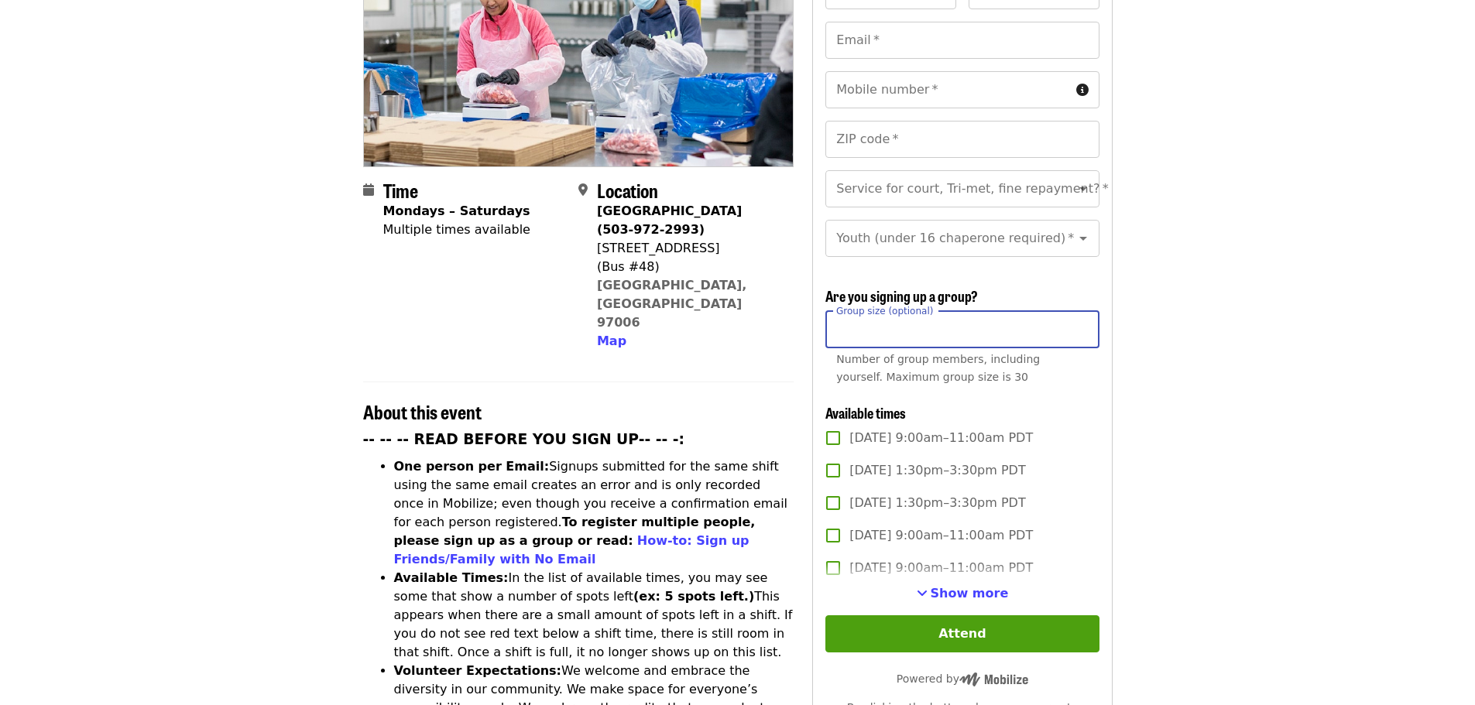
click at [1039, 330] on input "Group size (optional)" at bounding box center [961, 329] width 273 height 37
click at [1165, 330] on article "Oct/Nov/Dec - [GEOGRAPHIC_DATA]: Repack/Sort (age [DEMOGRAPHIC_DATA]+) Highest …" at bounding box center [737, 657] width 1475 height 1642
click at [1192, 326] on article "Oct/Nov/Dec - [GEOGRAPHIC_DATA]: Repack/Sort (age [DEMOGRAPHIC_DATA]+) Highest …" at bounding box center [737, 657] width 1475 height 1642
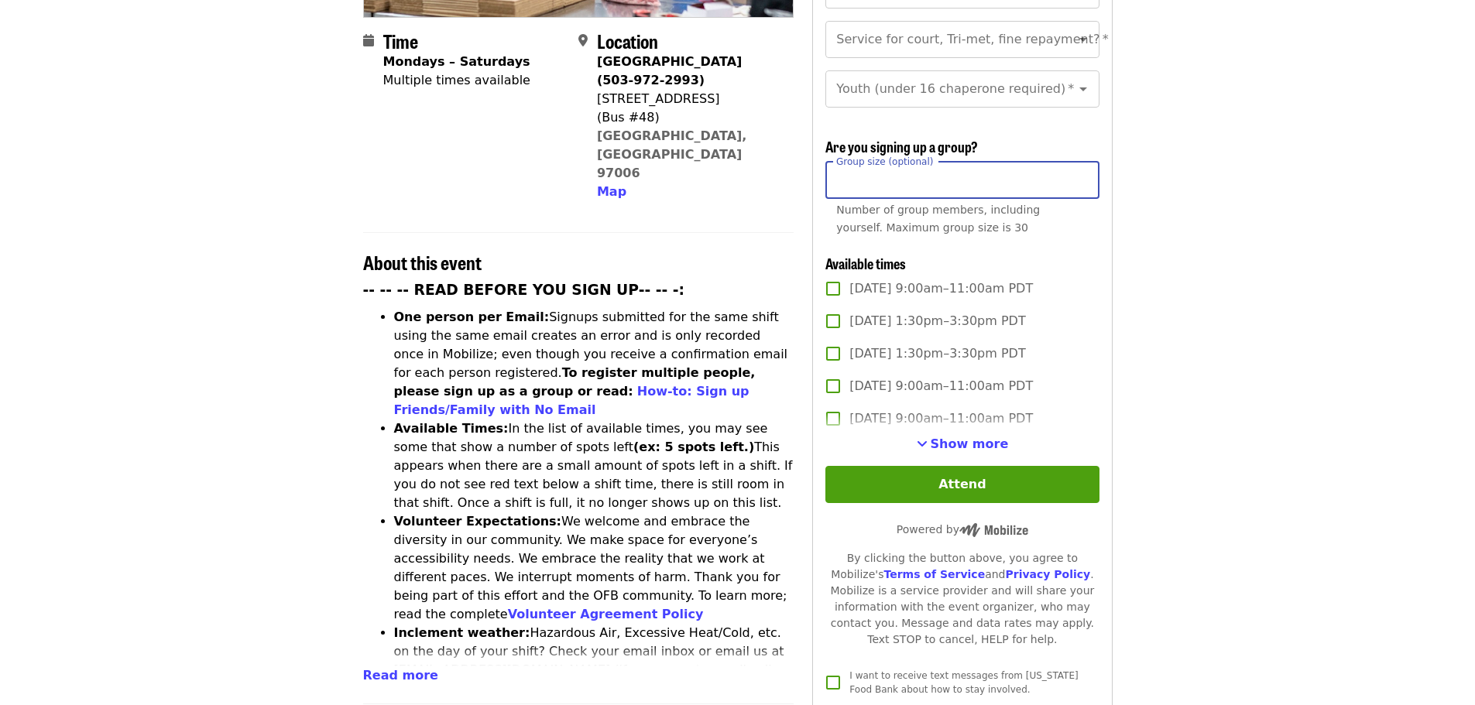
scroll to position [387, 0]
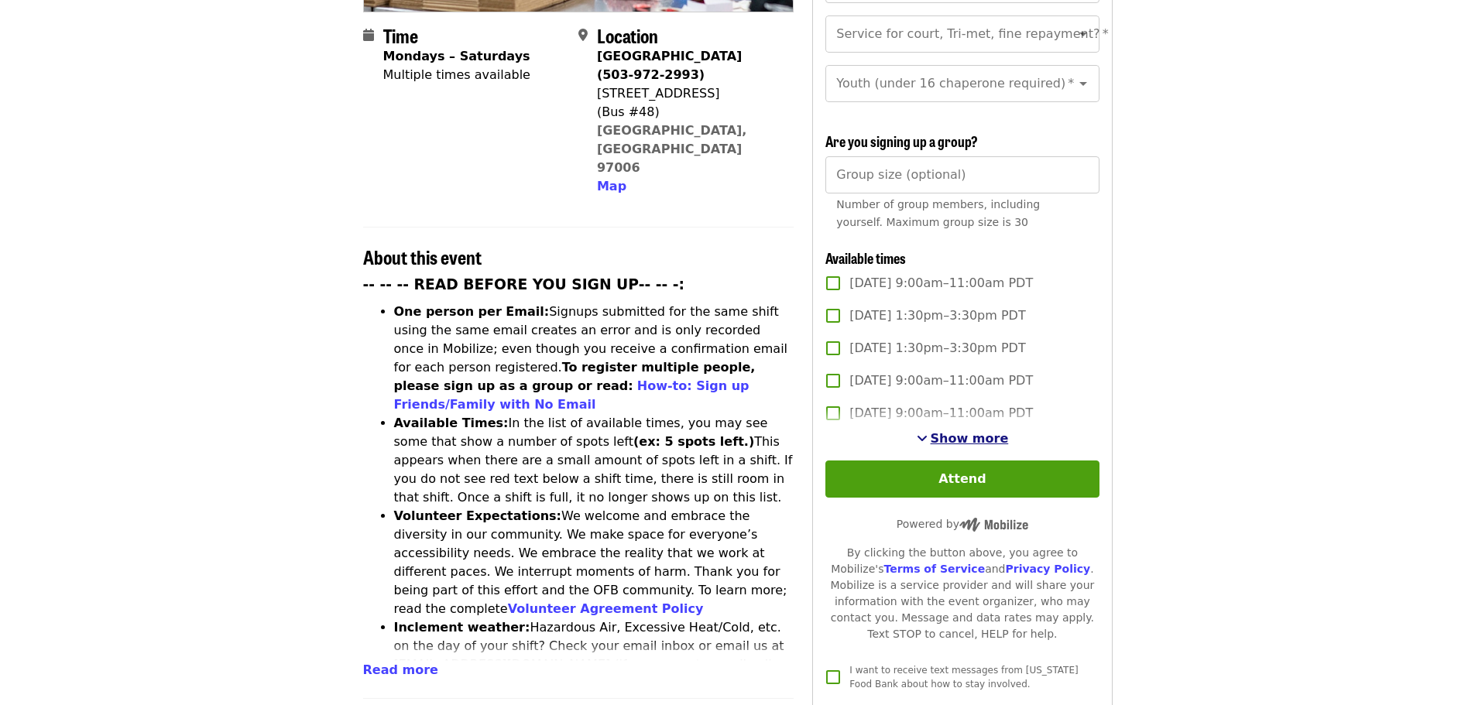
click at [972, 431] on span "Show more" at bounding box center [970, 438] width 78 height 15
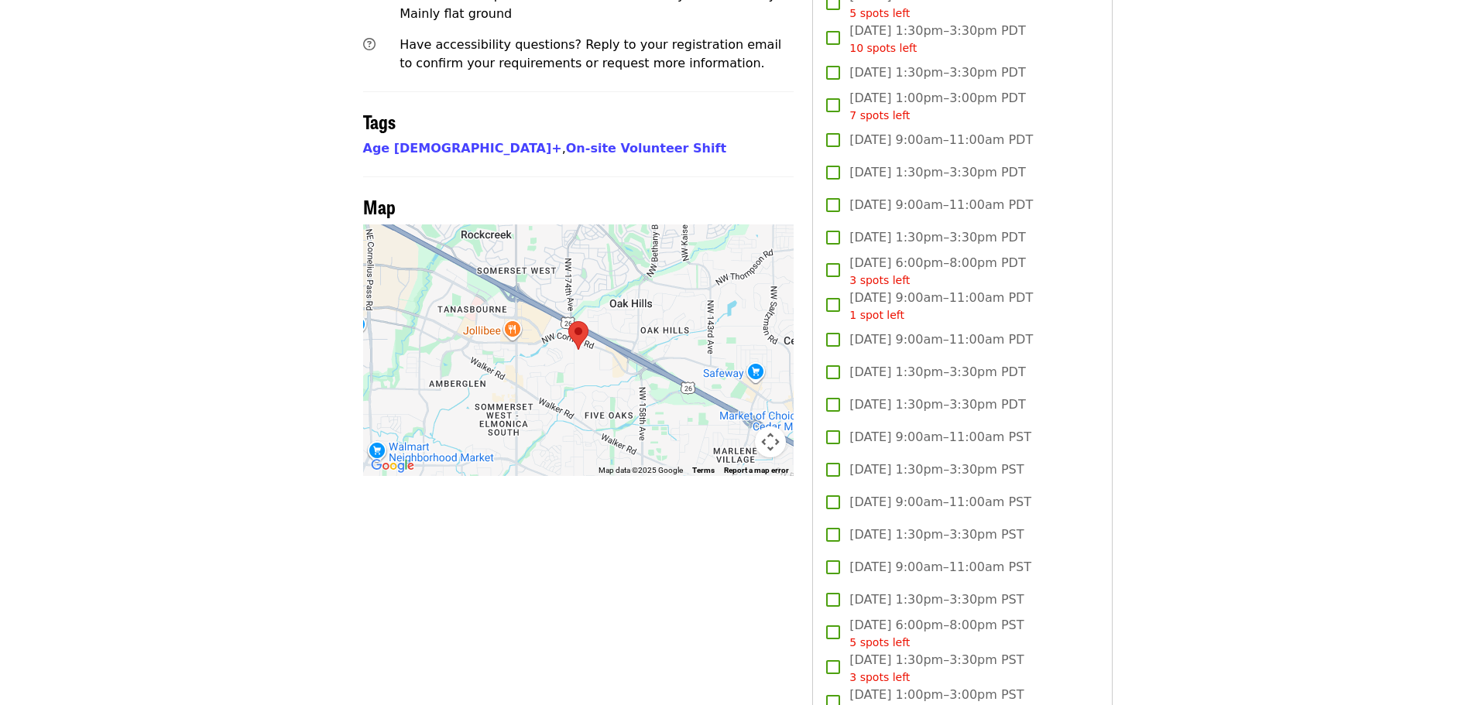
scroll to position [1239, 0]
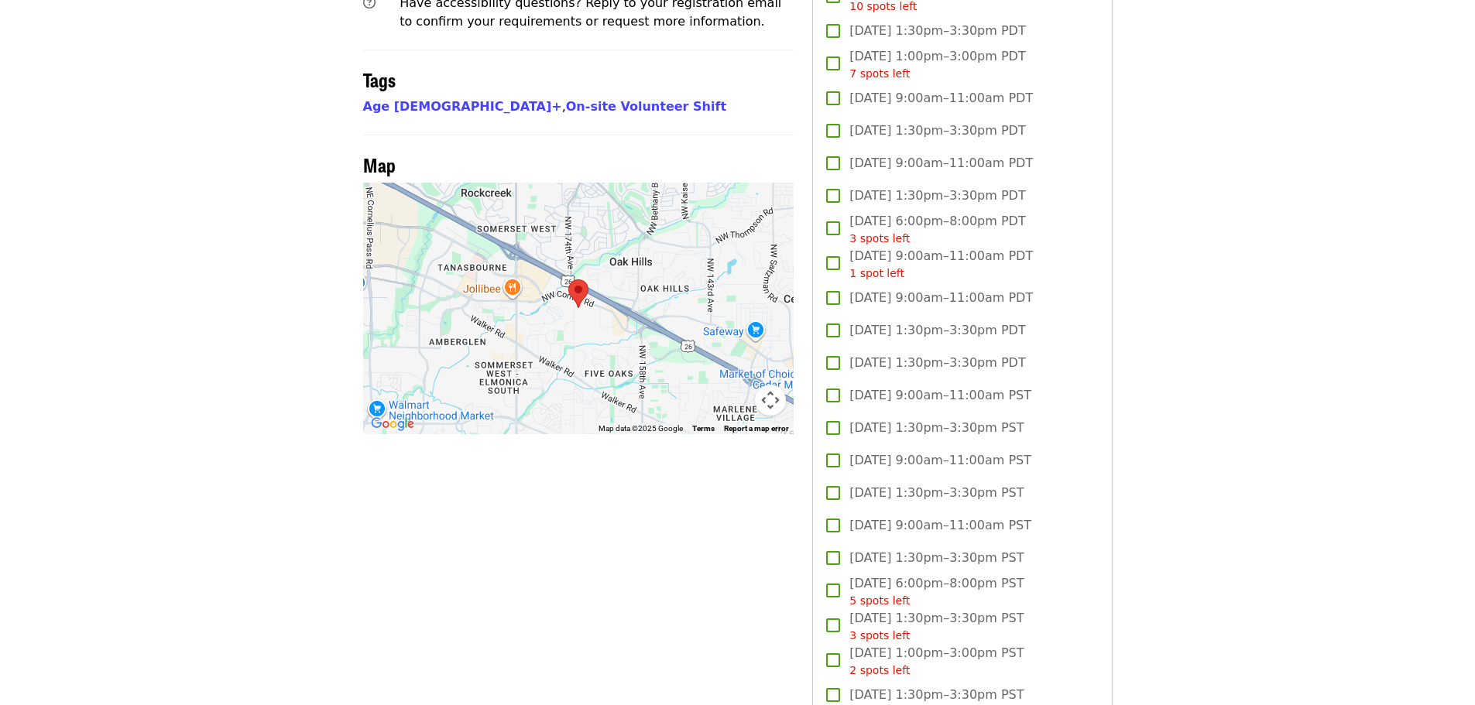
click at [952, 583] on span "[DATE] 6:00pm–8:00pm PST 5 spots left" at bounding box center [936, 592] width 174 height 35
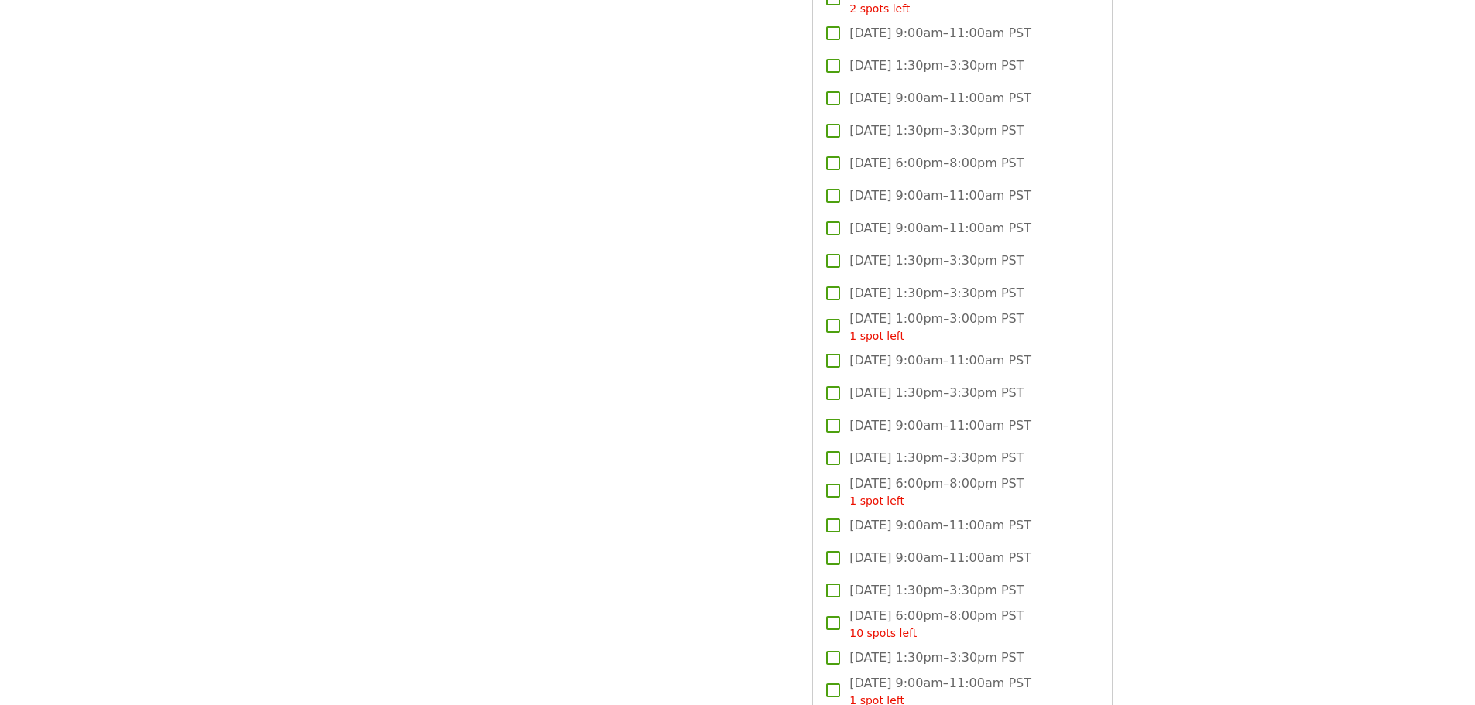
scroll to position [3020, 0]
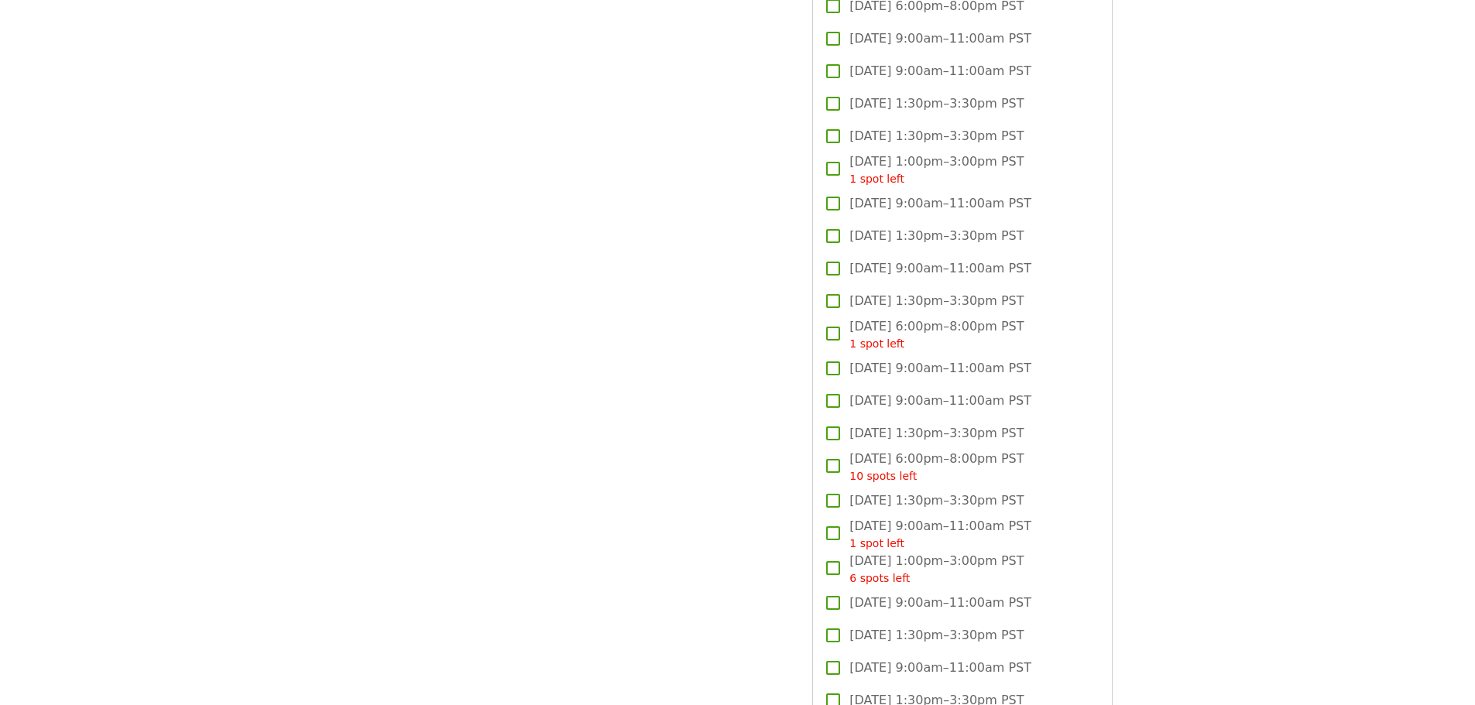
click at [974, 525] on span "[DATE] 9:00am–11:00am PST 1 spot left" at bounding box center [940, 534] width 182 height 35
click at [977, 517] on span "[DATE] 9:00am–11:00am PST 1 spot left" at bounding box center [940, 534] width 182 height 35
click at [972, 559] on span "[DATE] 1:00pm–3:00pm PST 6 spots left" at bounding box center [936, 569] width 174 height 35
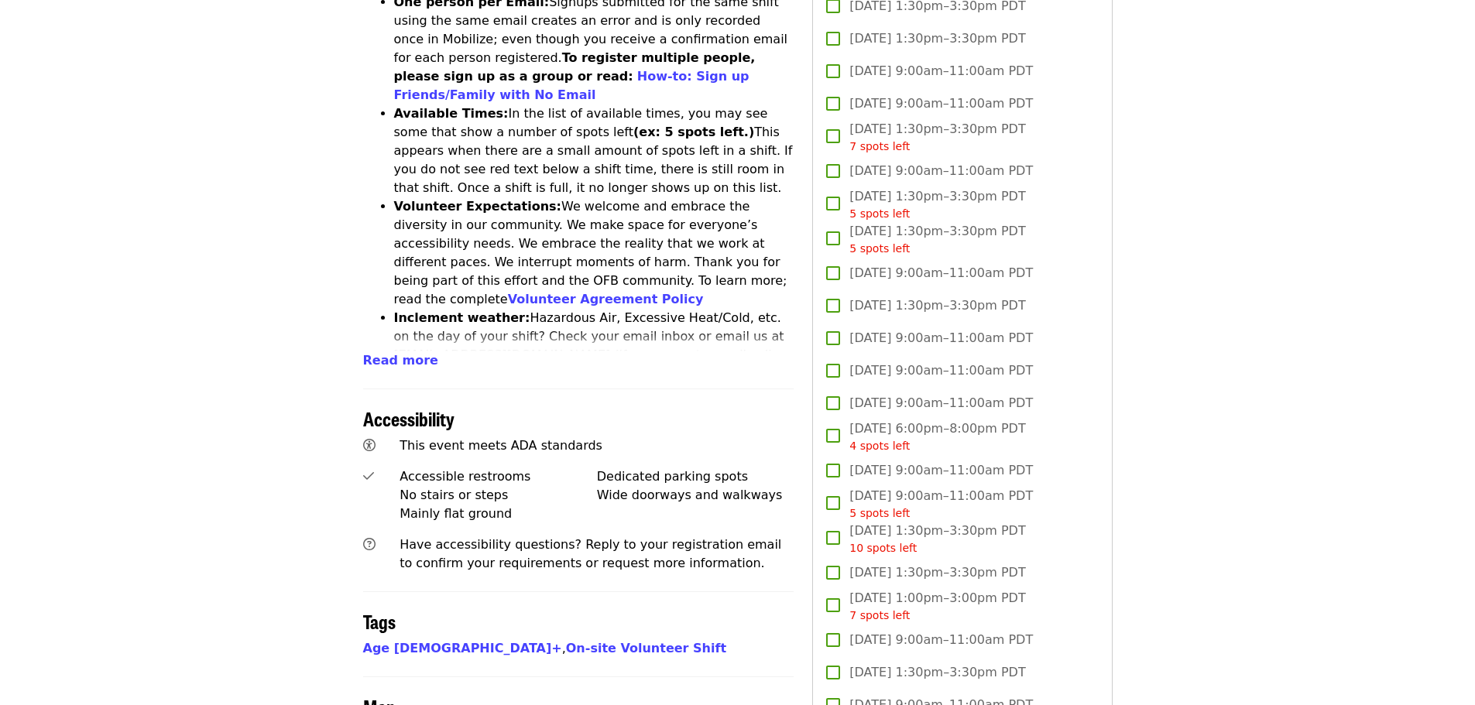
scroll to position [620, 0]
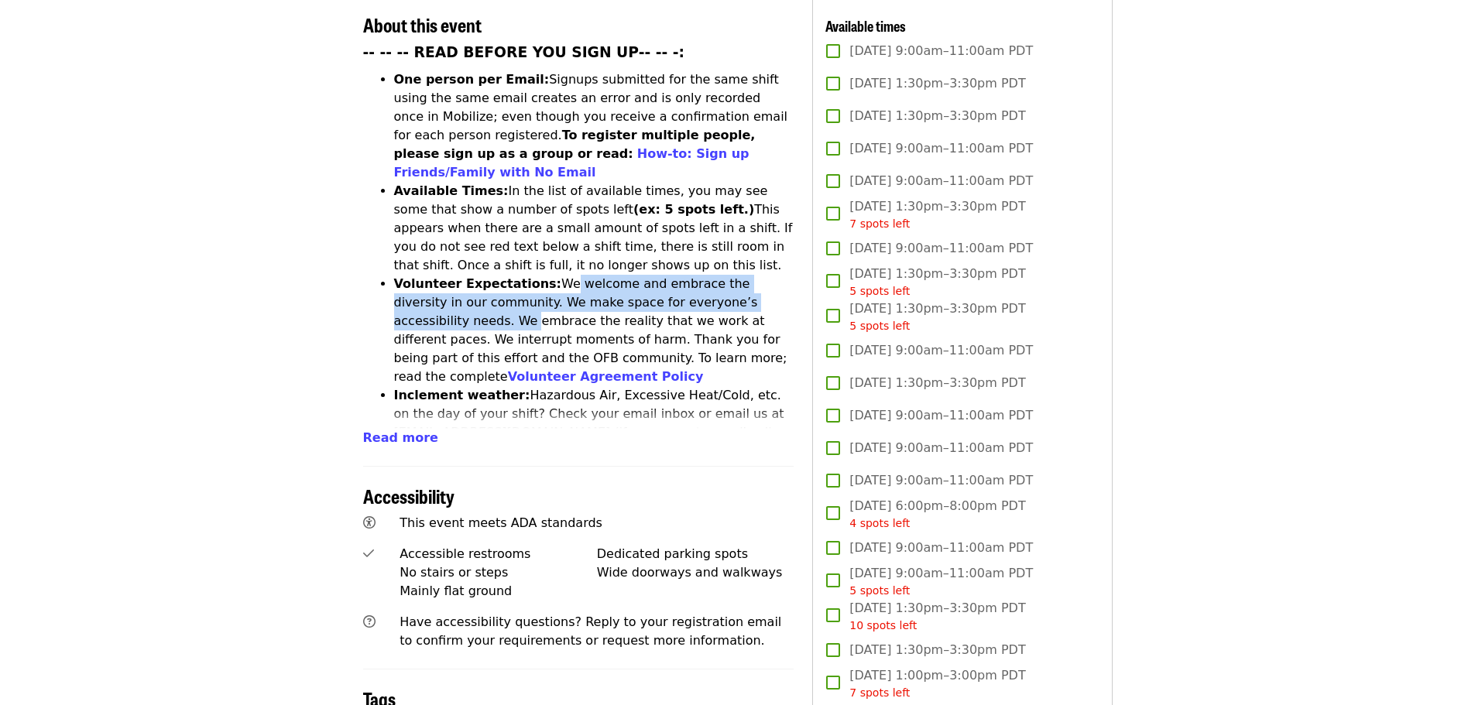
drag, startPoint x: 542, startPoint y: 206, endPoint x: 762, endPoint y: 214, distance: 220.1
click at [762, 275] on li "Volunteer Expectations: We welcome and embrace the diversity in our community. …" at bounding box center [594, 331] width 400 height 112
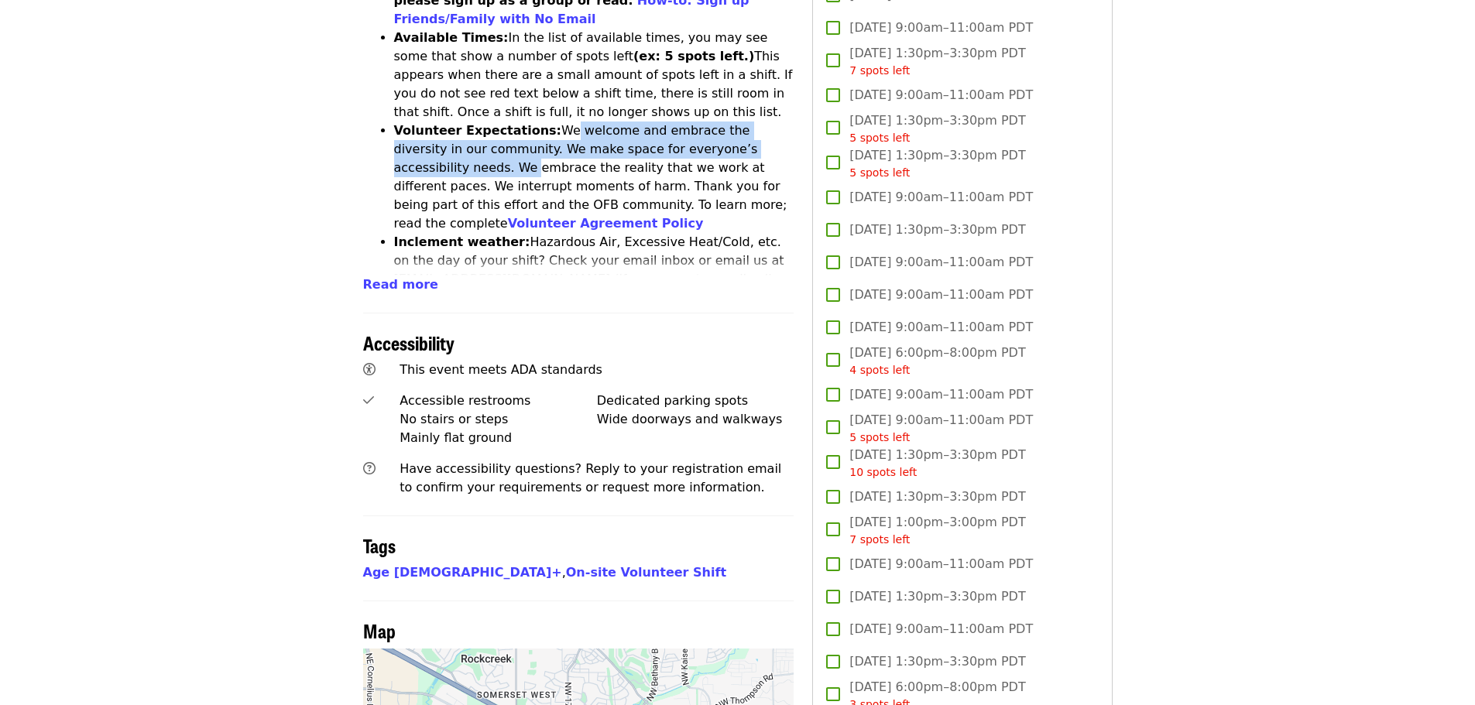
scroll to position [774, 0]
click at [566, 564] on link "On-site Volunteer Shift" at bounding box center [646, 571] width 160 height 15
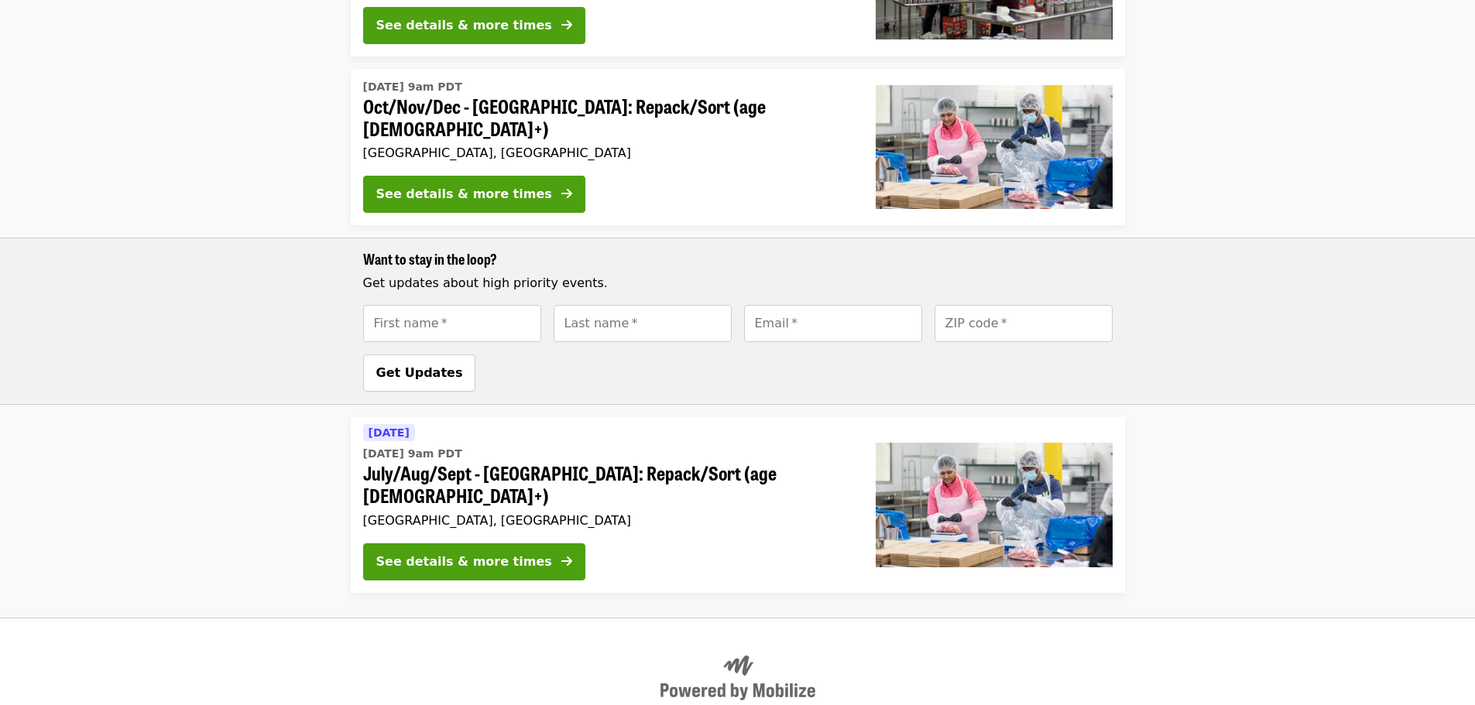
scroll to position [1028, 0]
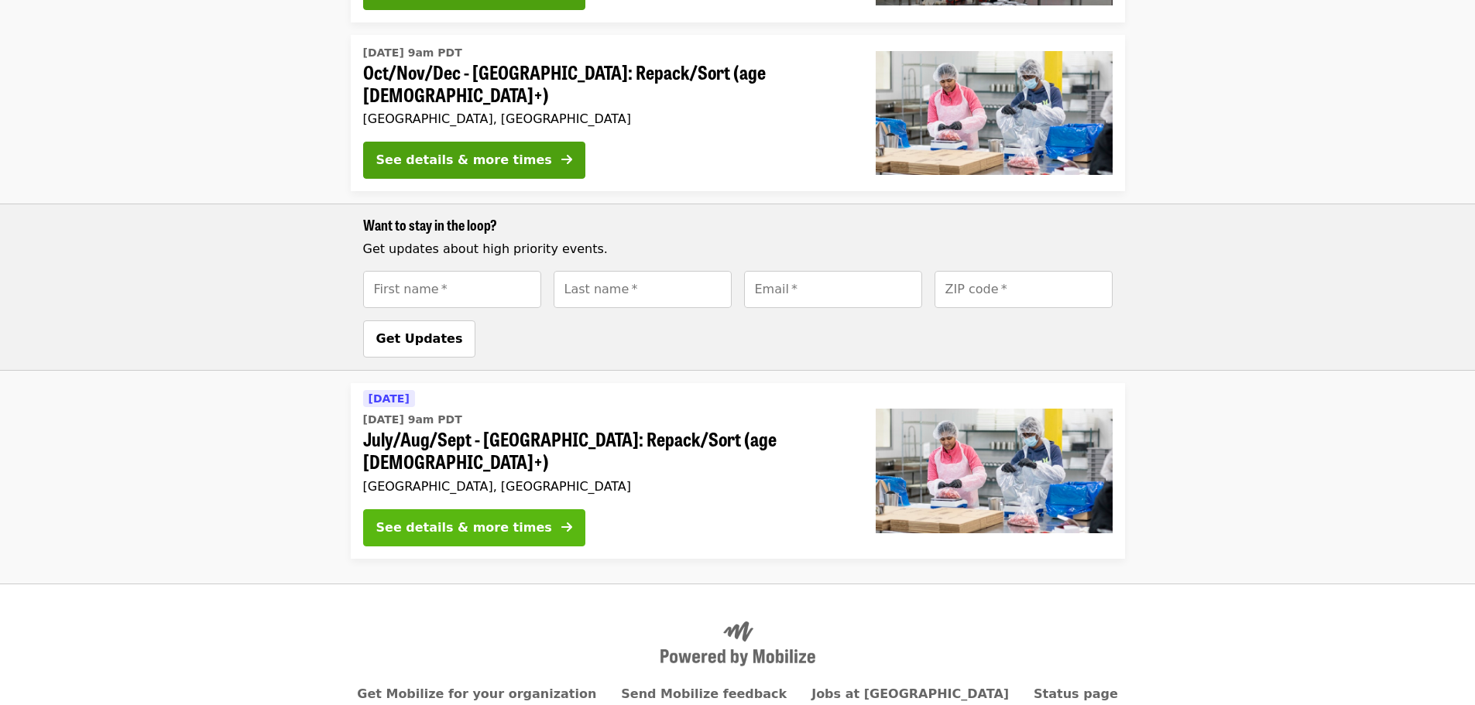
click at [520, 510] on button "See details & more times" at bounding box center [474, 528] width 222 height 37
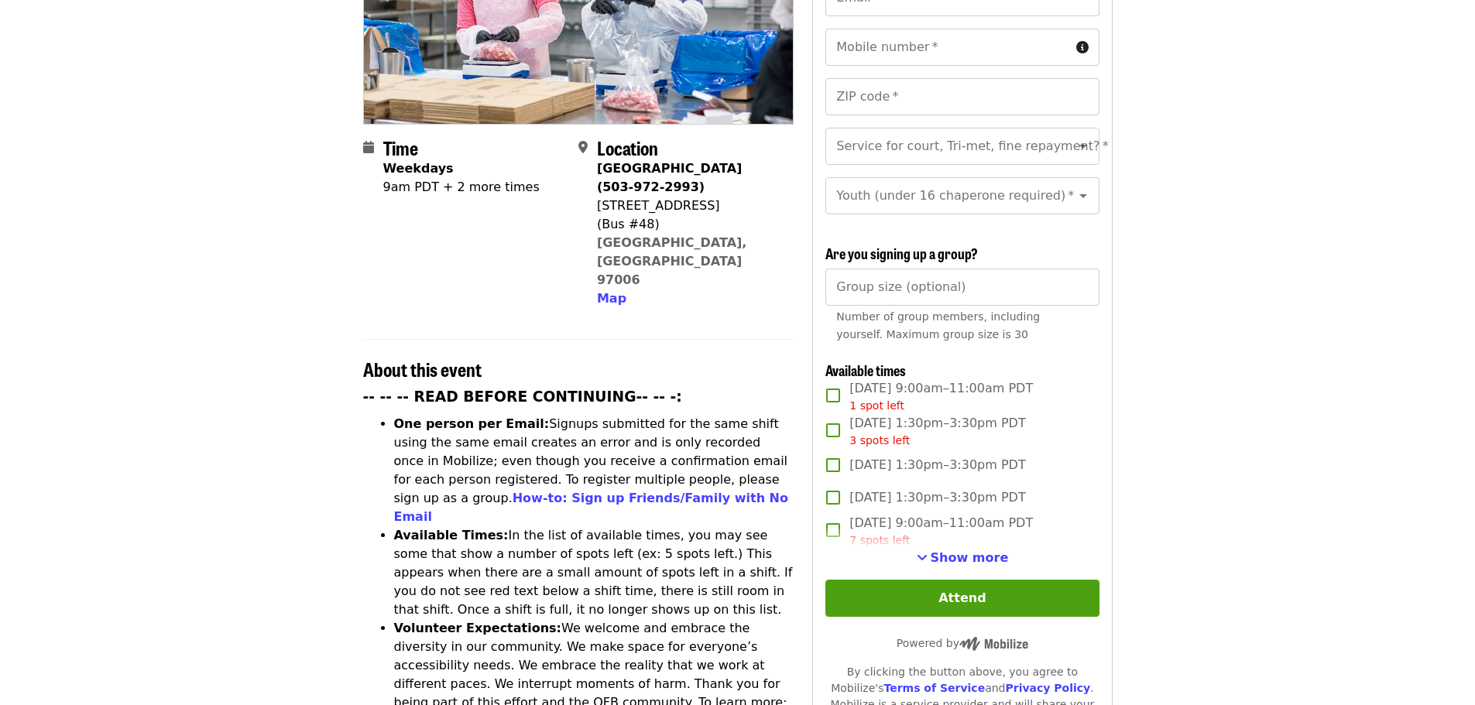
scroll to position [310, 0]
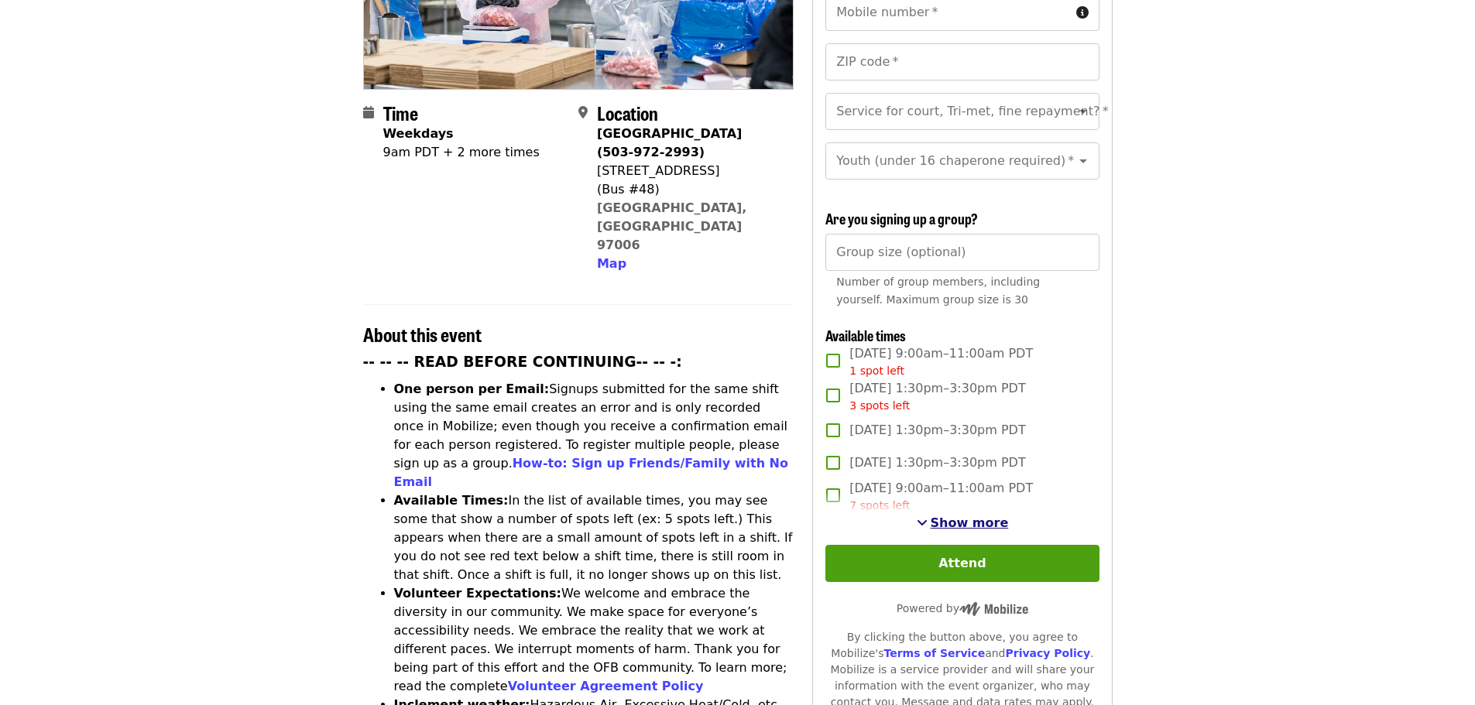
click at [983, 517] on span "Show more" at bounding box center [970, 523] width 78 height 15
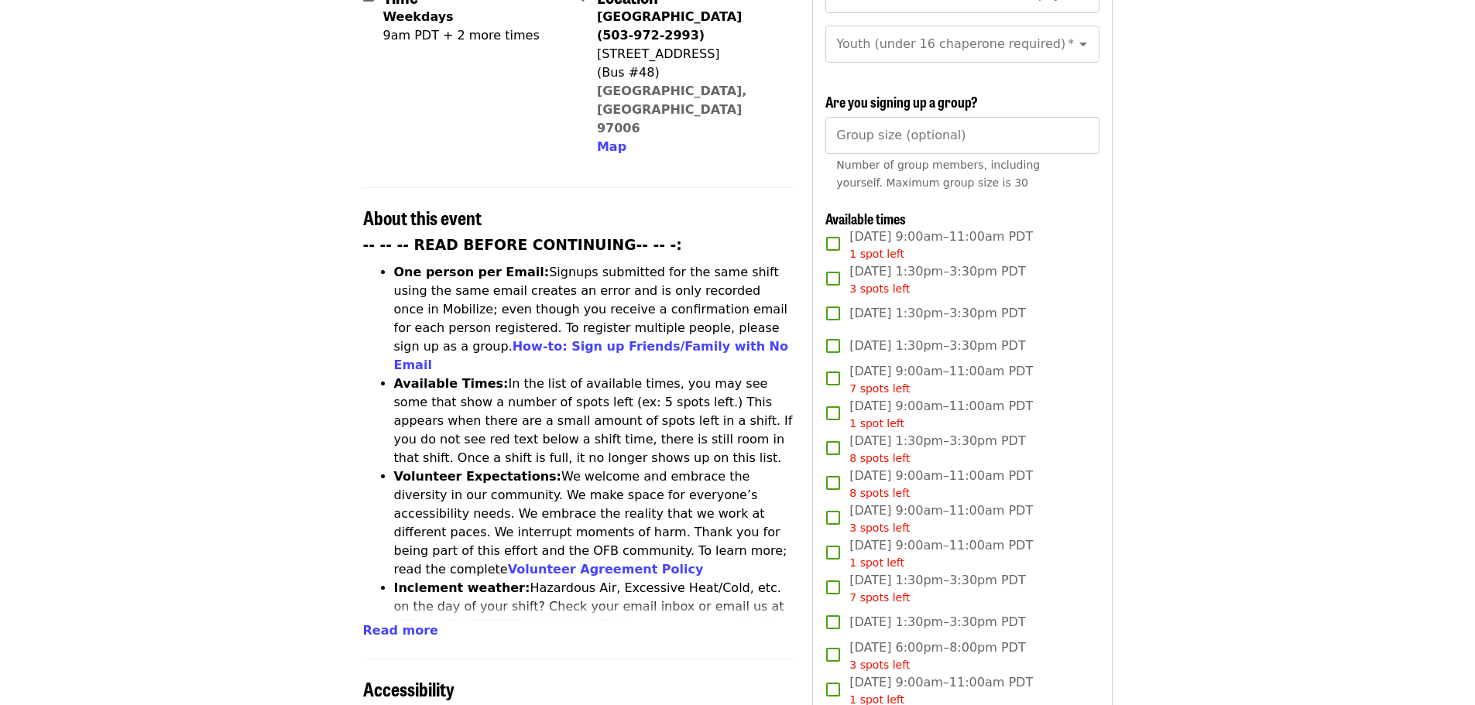
scroll to position [620, 0]
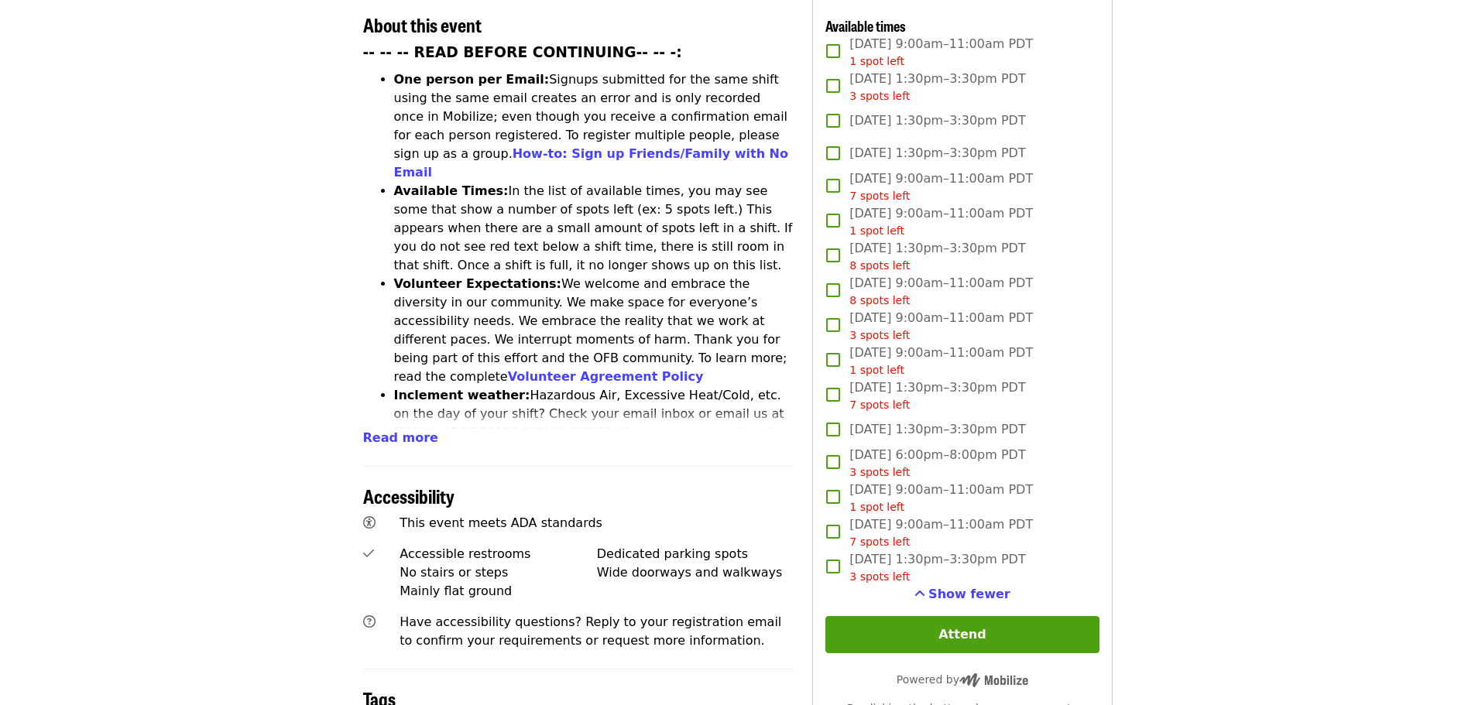
click at [963, 465] on div "3 spots left" at bounding box center [937, 473] width 176 height 16
click at [973, 631] on button "Attend" at bounding box center [961, 634] width 273 height 37
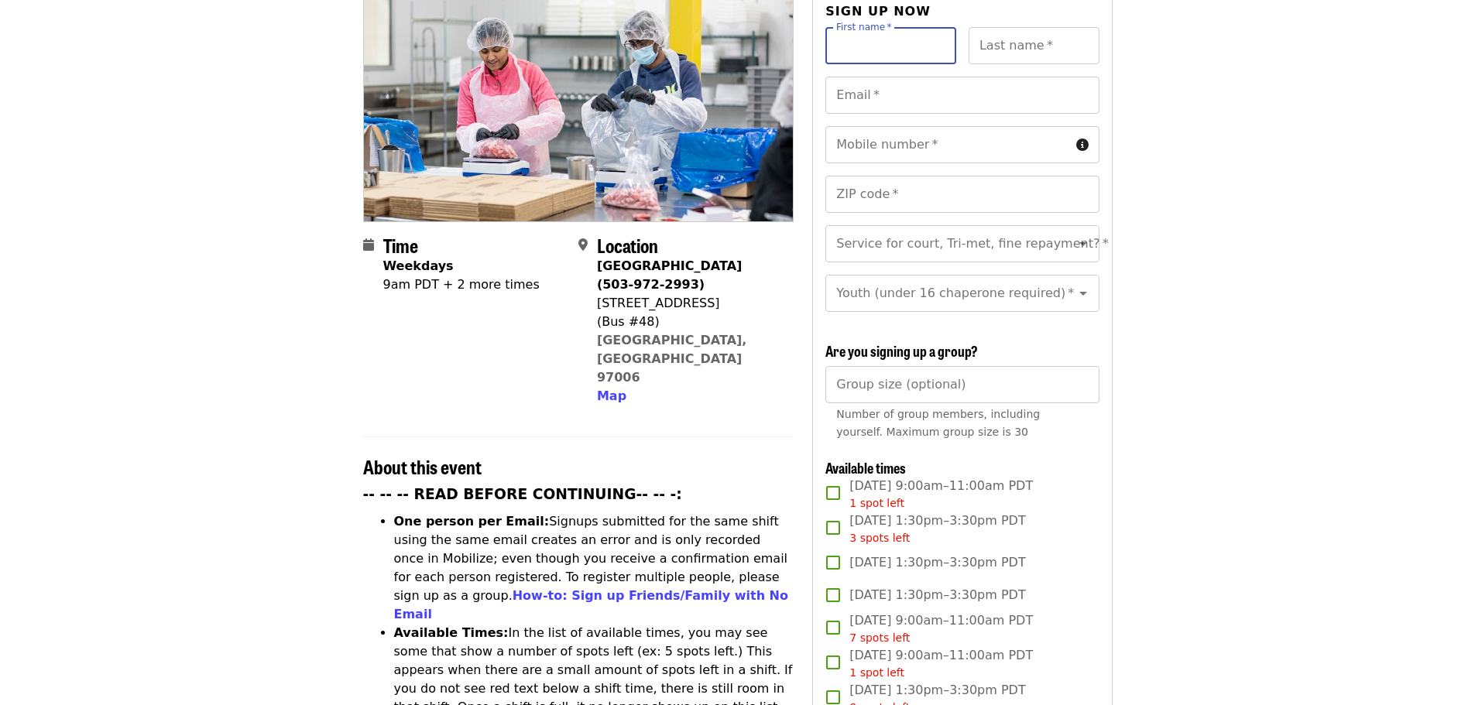
scroll to position [0, 0]
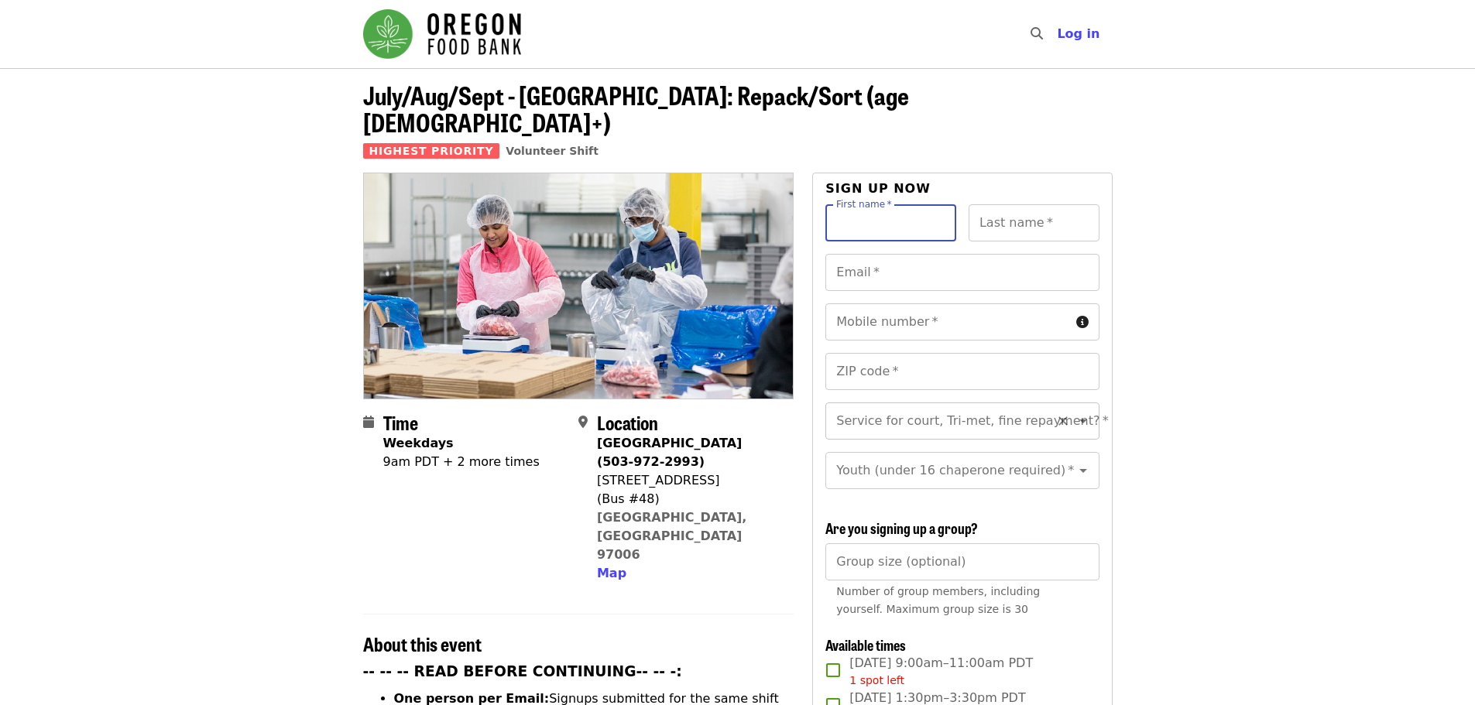
click at [1074, 412] on icon "Open" at bounding box center [1083, 421] width 19 height 19
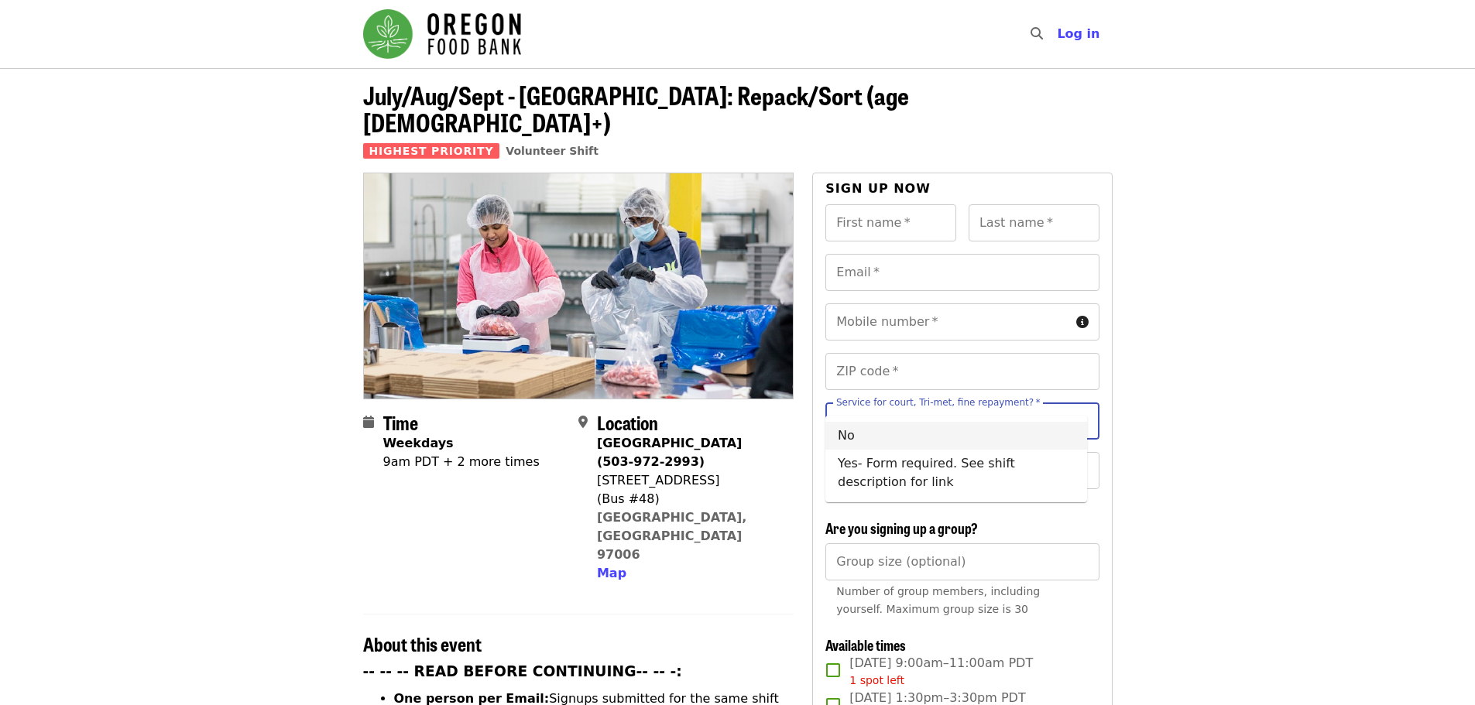
click at [921, 440] on li "No" at bounding box center [956, 436] width 262 height 28
type input "**"
click at [1074, 462] on icon "Open" at bounding box center [1083, 471] width 19 height 19
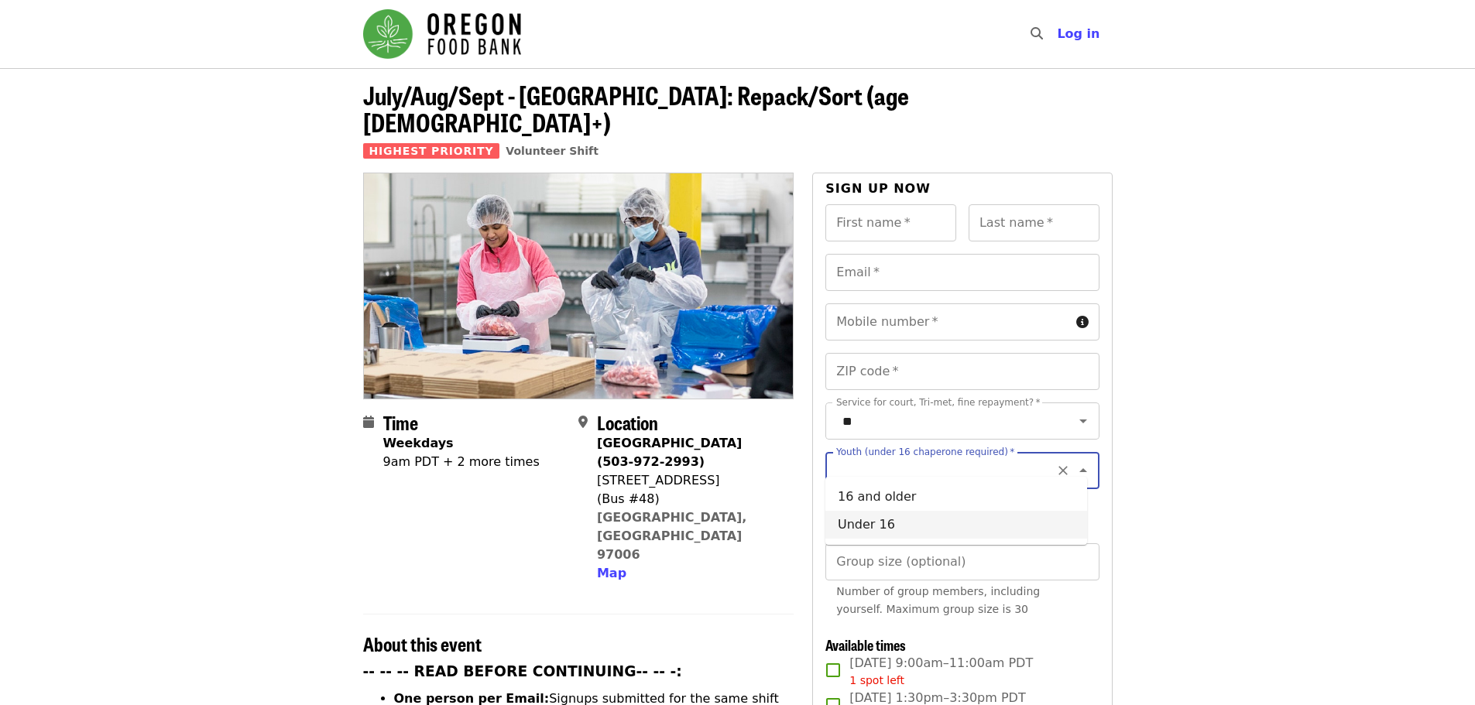
click at [976, 524] on li "Under 16" at bounding box center [956, 525] width 262 height 28
type input "********"
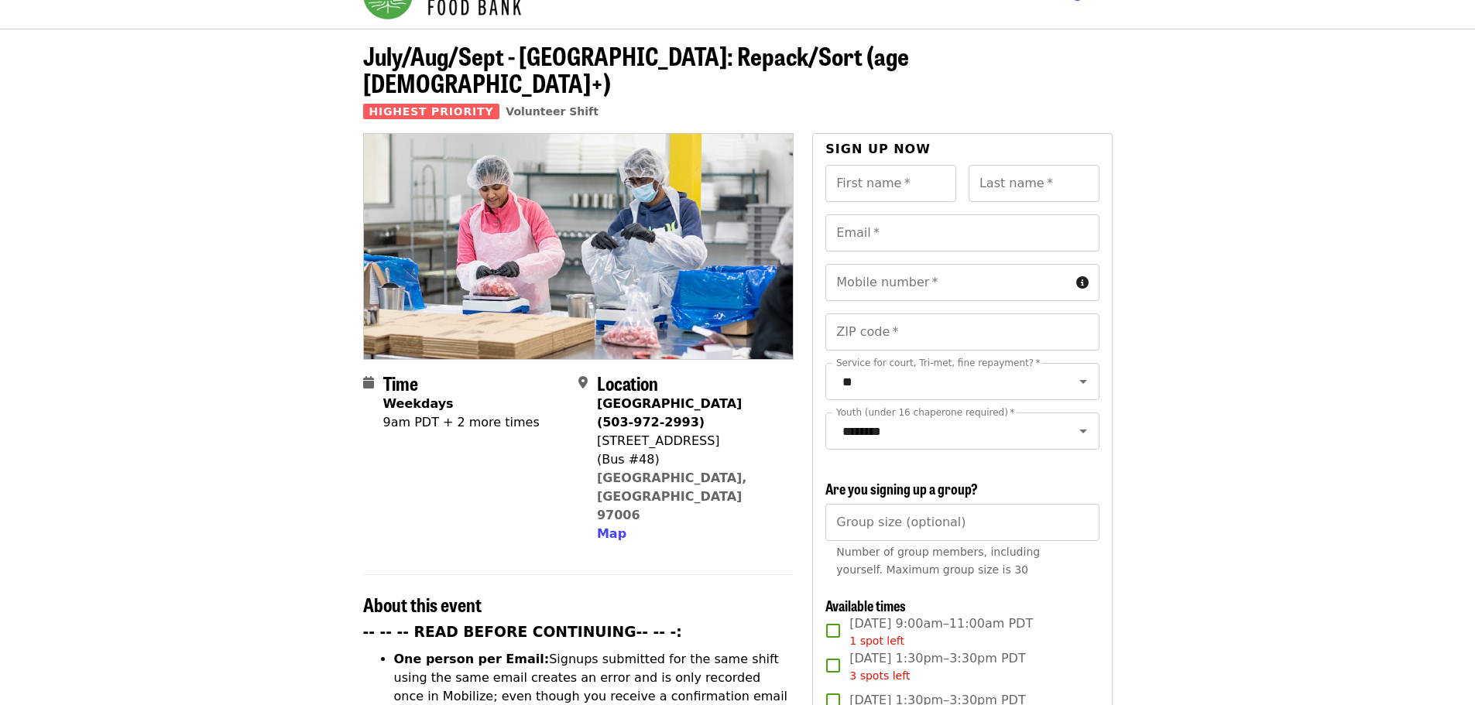
scroll to position [77, 0]
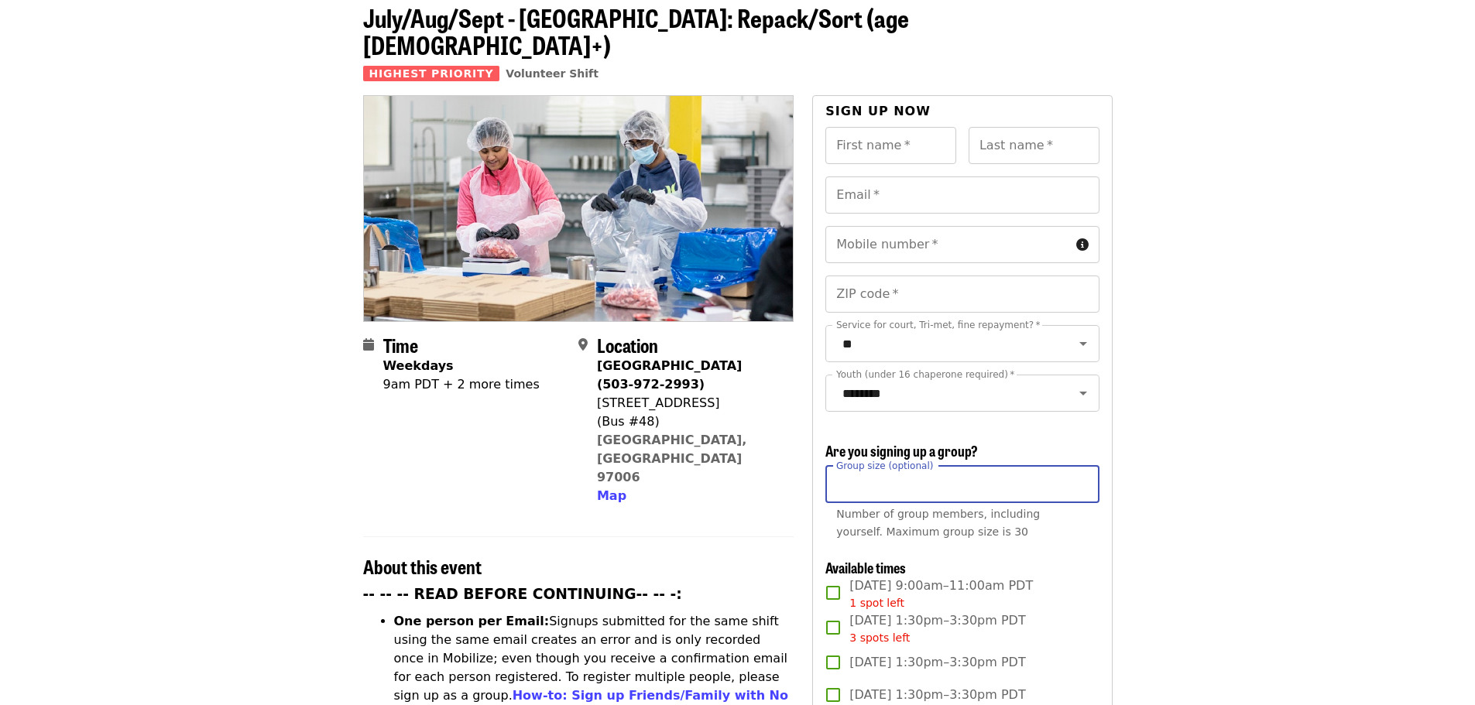
click at [1026, 481] on input "Group size (optional)" at bounding box center [961, 484] width 273 height 37
click at [880, 381] on input "********" at bounding box center [943, 393] width 211 height 29
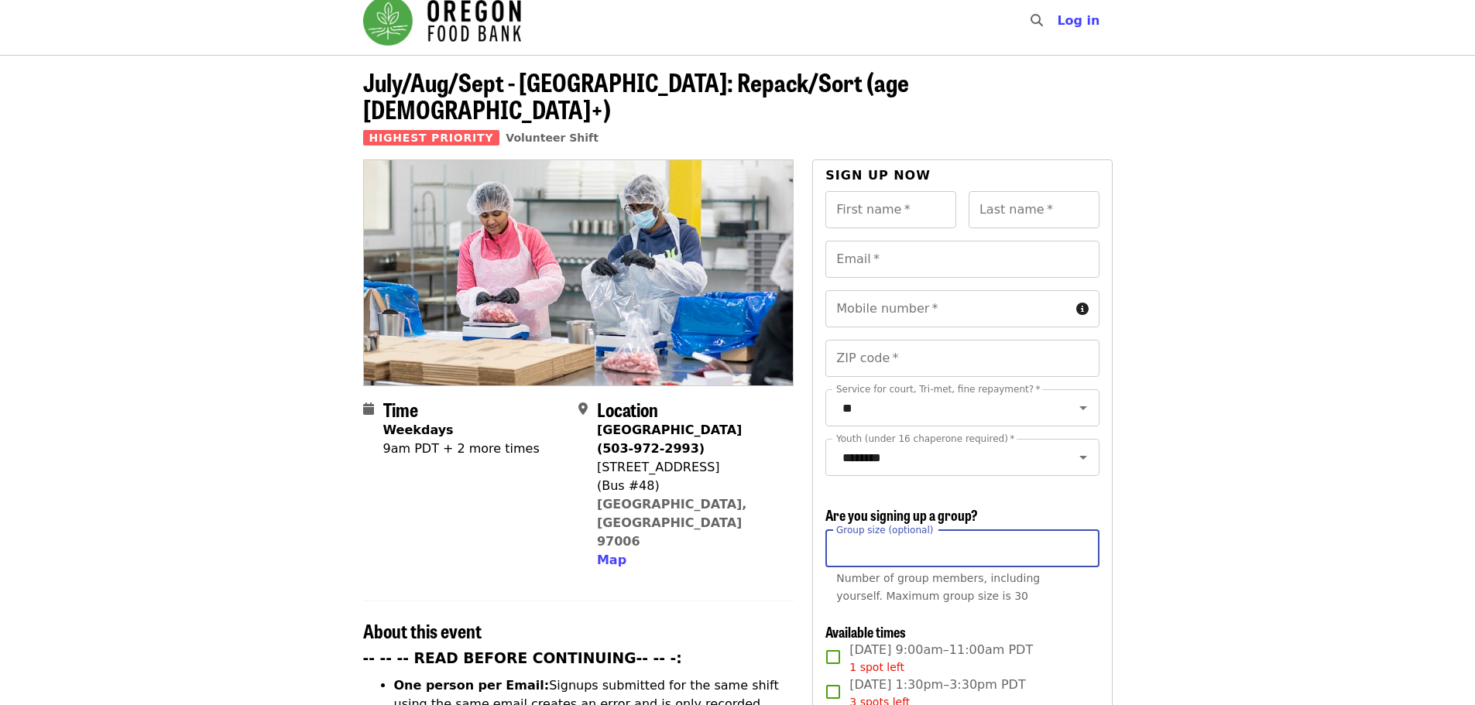
scroll to position [0, 0]
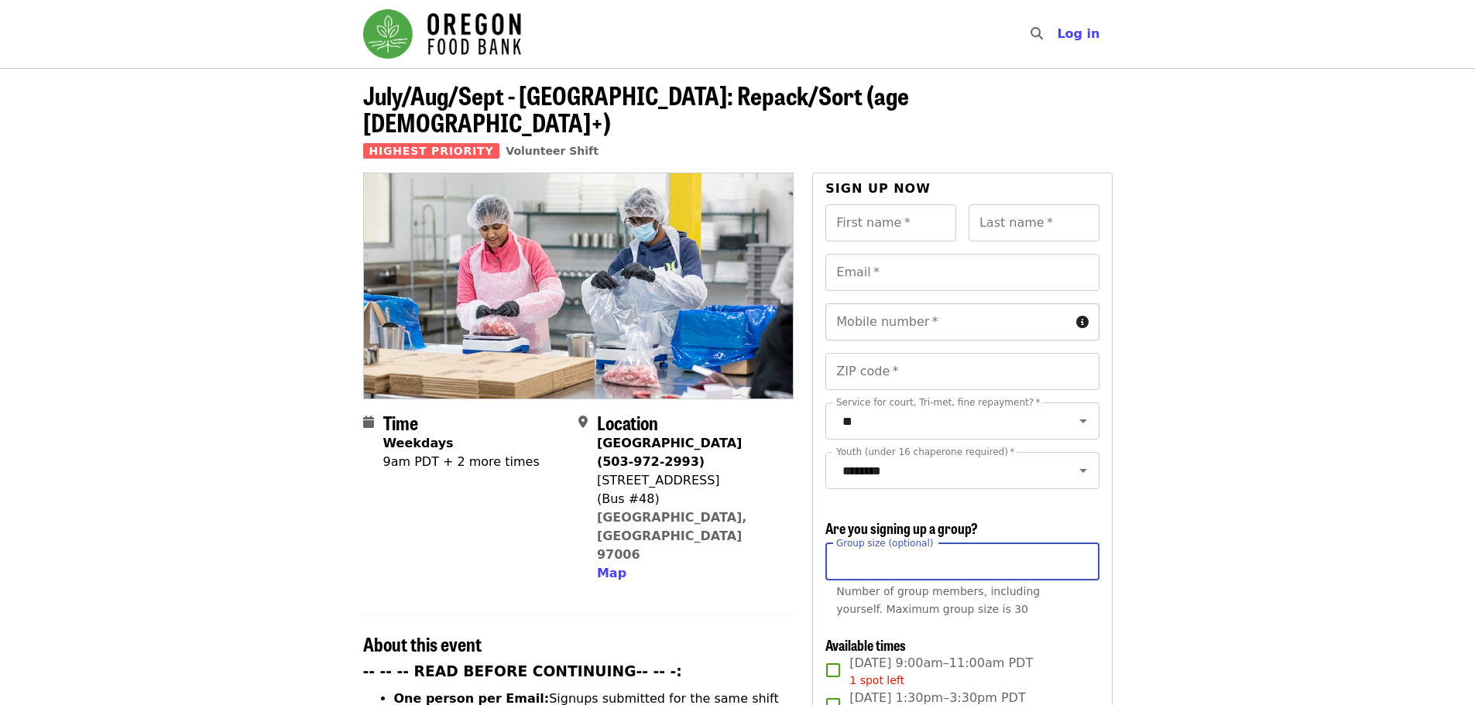
type input "*"
click at [1006, 304] on input "Mobile number   *" at bounding box center [947, 322] width 244 height 37
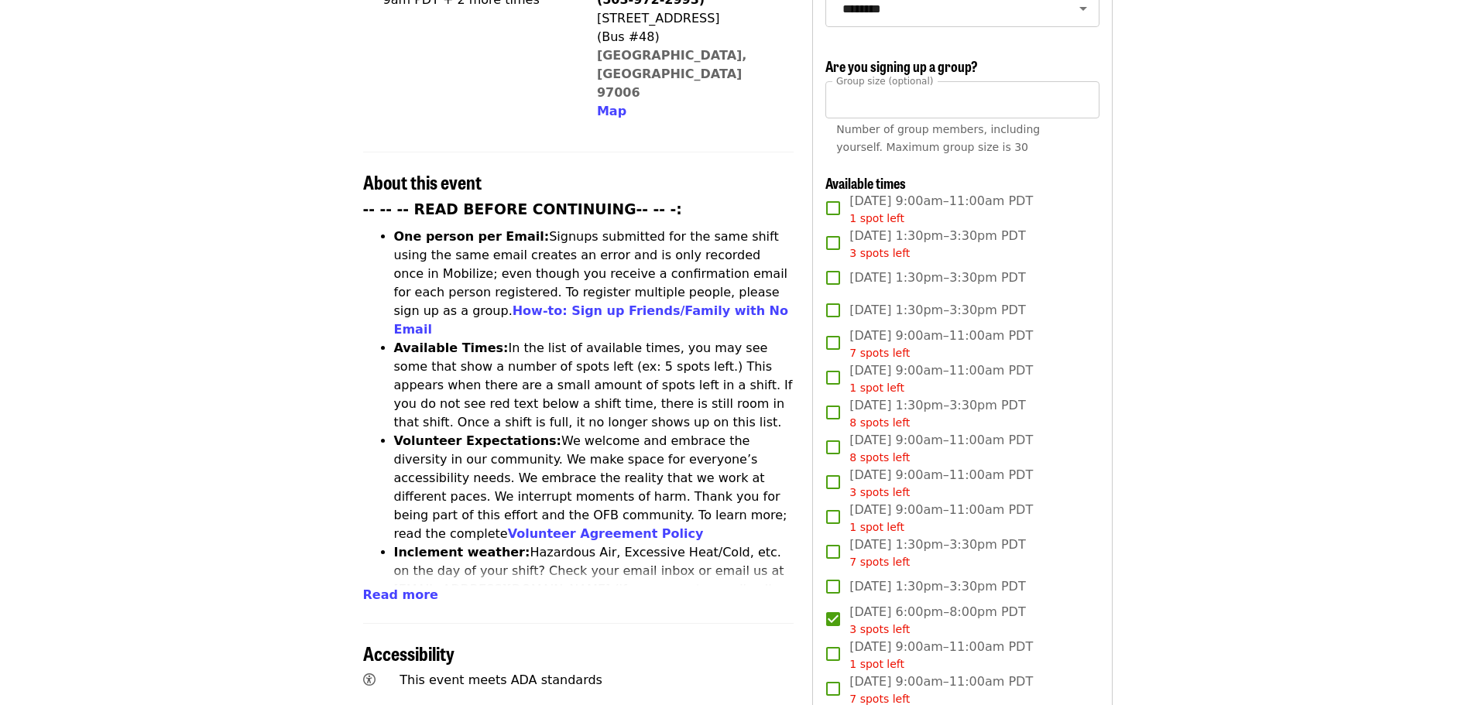
scroll to position [465, 0]
drag, startPoint x: 727, startPoint y: 429, endPoint x: 407, endPoint y: 528, distance: 334.8
click at [407, 585] on span "Read more" at bounding box center [400, 592] width 75 height 15
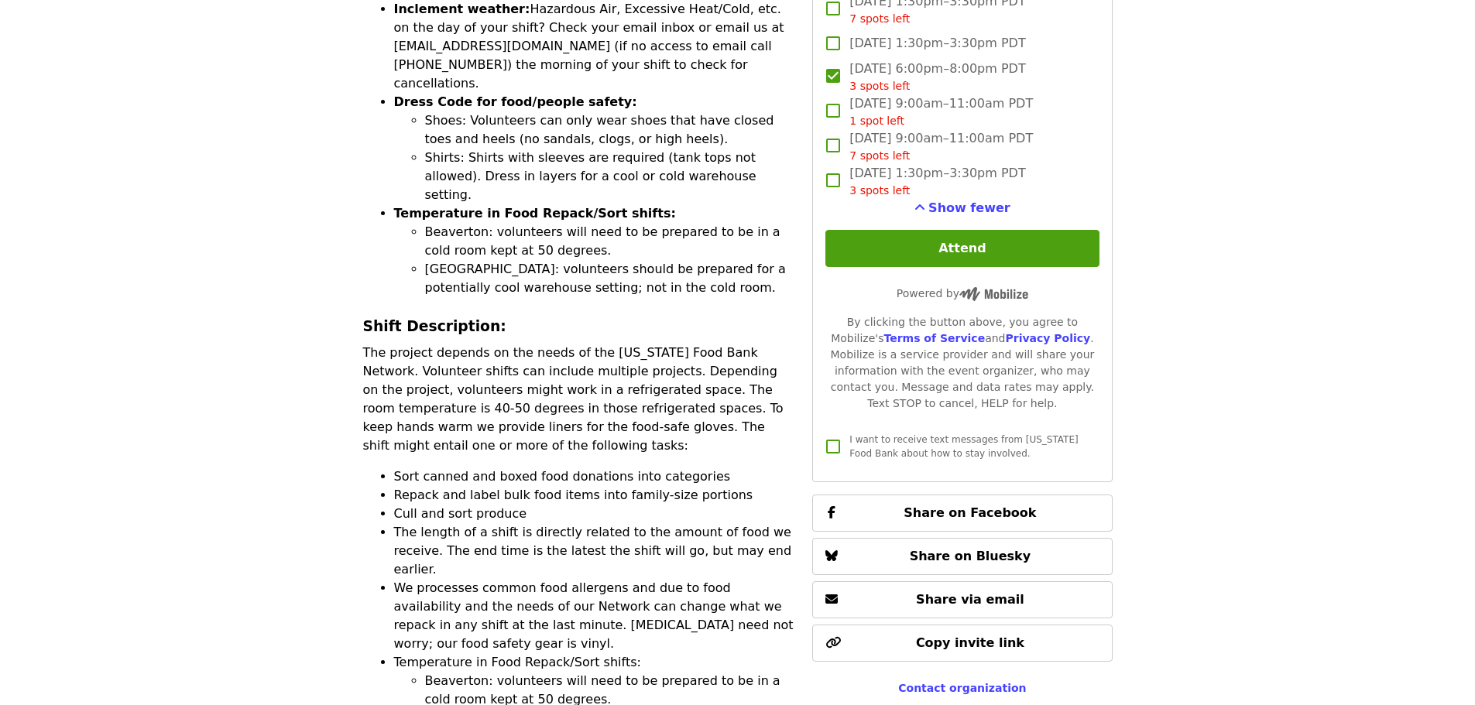
scroll to position [1007, 0]
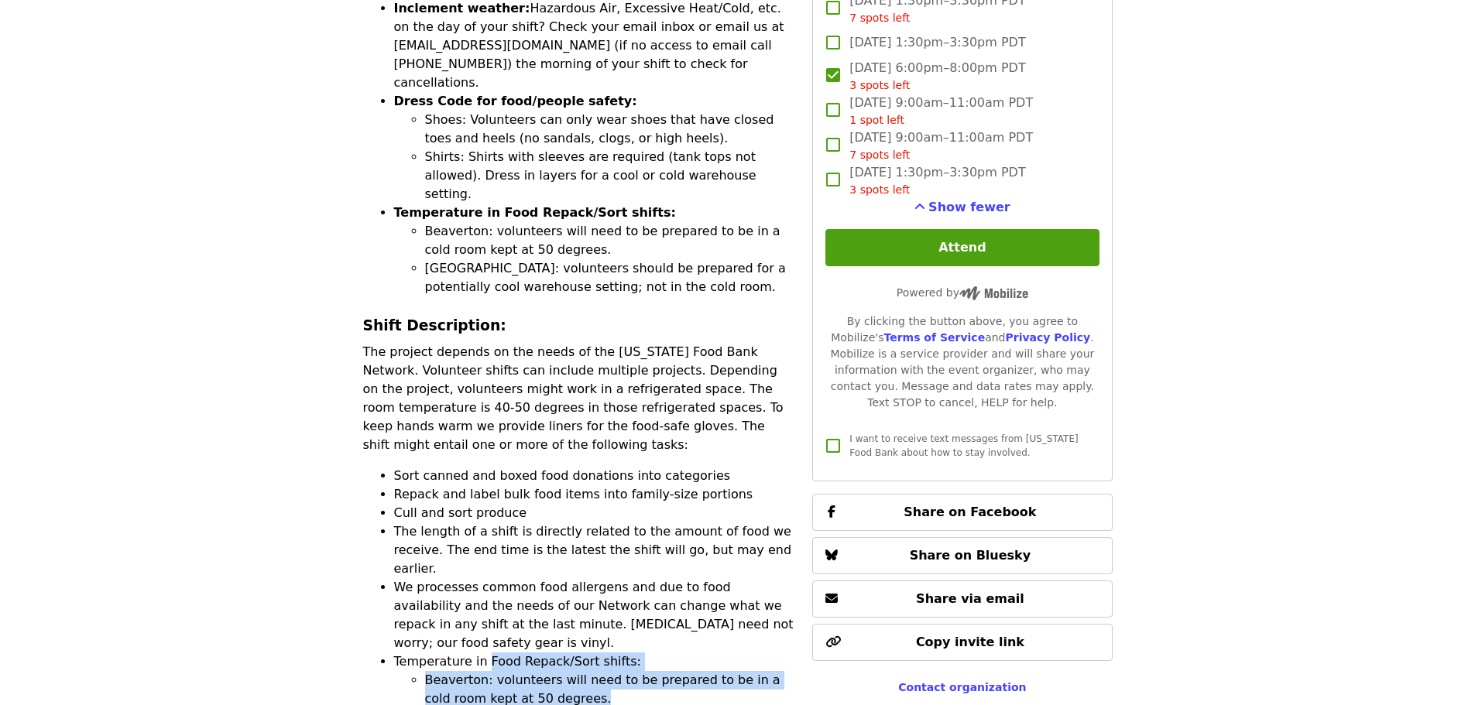
drag, startPoint x: 479, startPoint y: 502, endPoint x: 675, endPoint y: 541, distance: 199.7
click at [675, 653] on li "Temperature in Food Repack/Sort shifts: [GEOGRAPHIC_DATA]: volunteers will need…" at bounding box center [594, 699] width 400 height 93
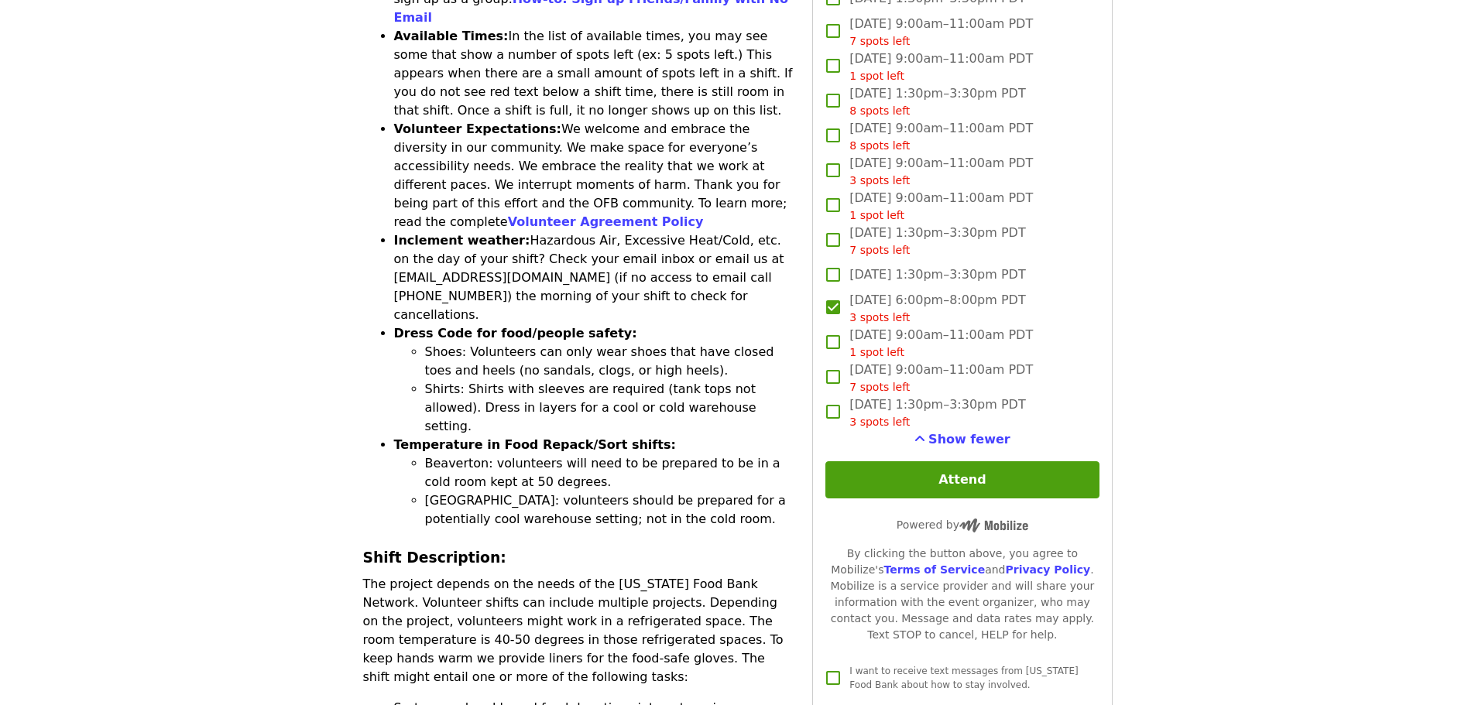
scroll to position [697, 0]
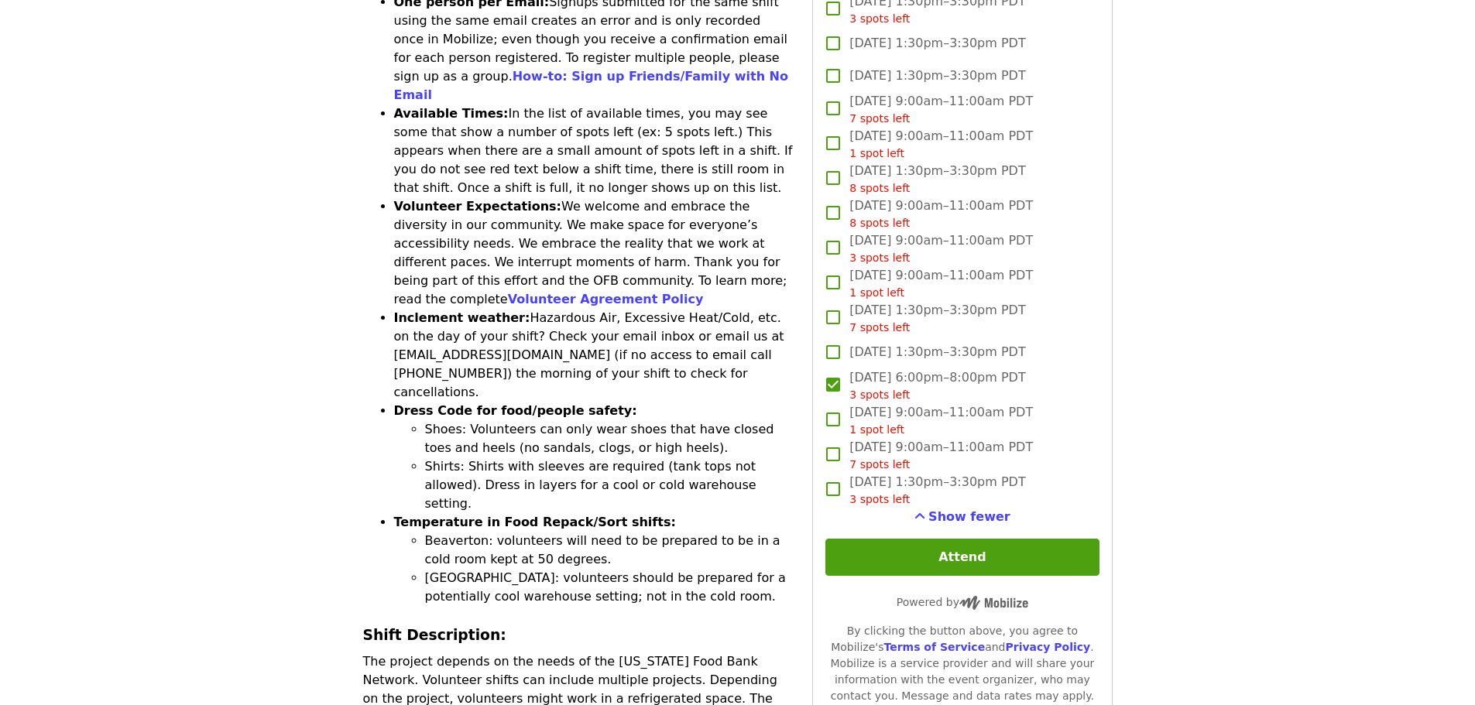
drag, startPoint x: 1000, startPoint y: 558, endPoint x: 1331, endPoint y: 573, distance: 331.0
